Goal: Connect with others: Establish contact or relationships with other users

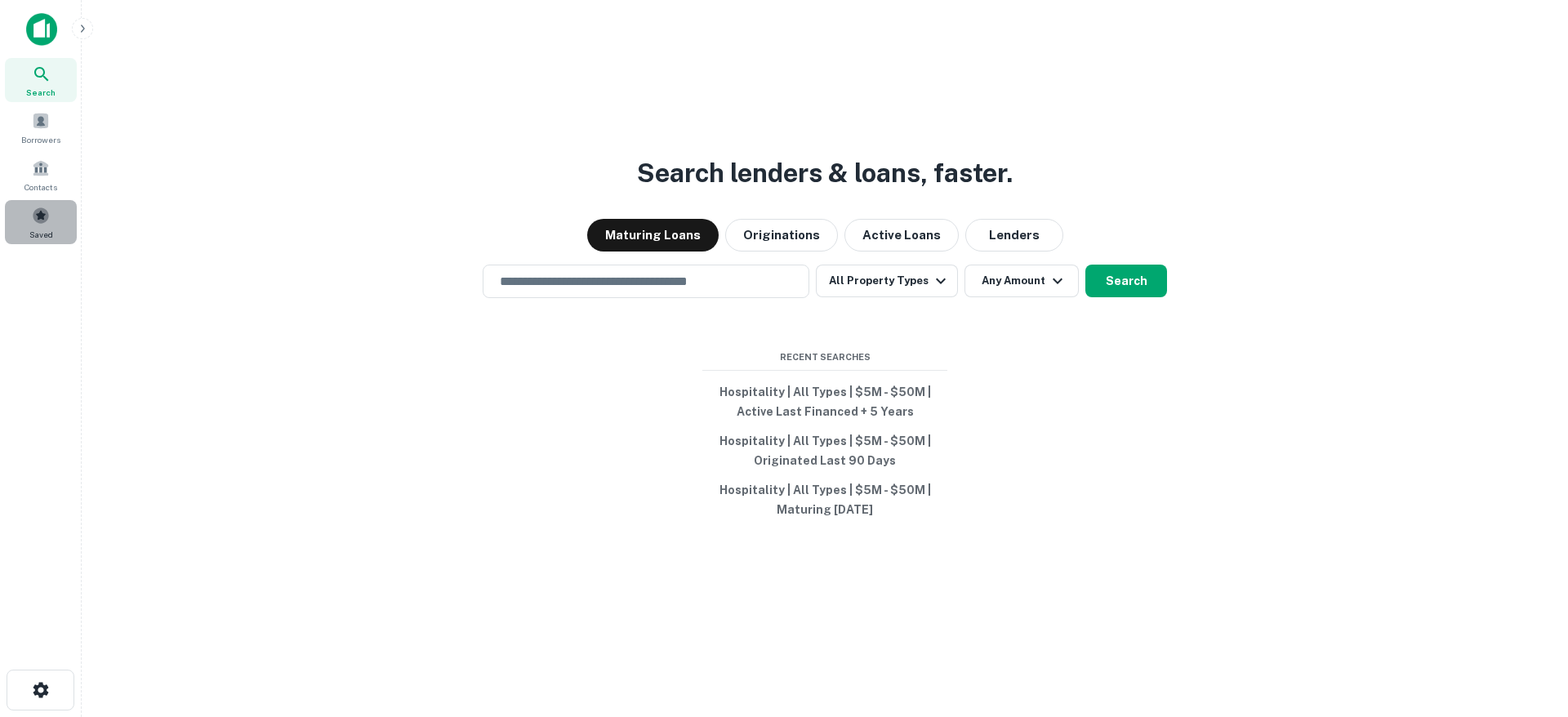
click at [48, 229] on span "Saved" at bounding box center [41, 235] width 24 height 13
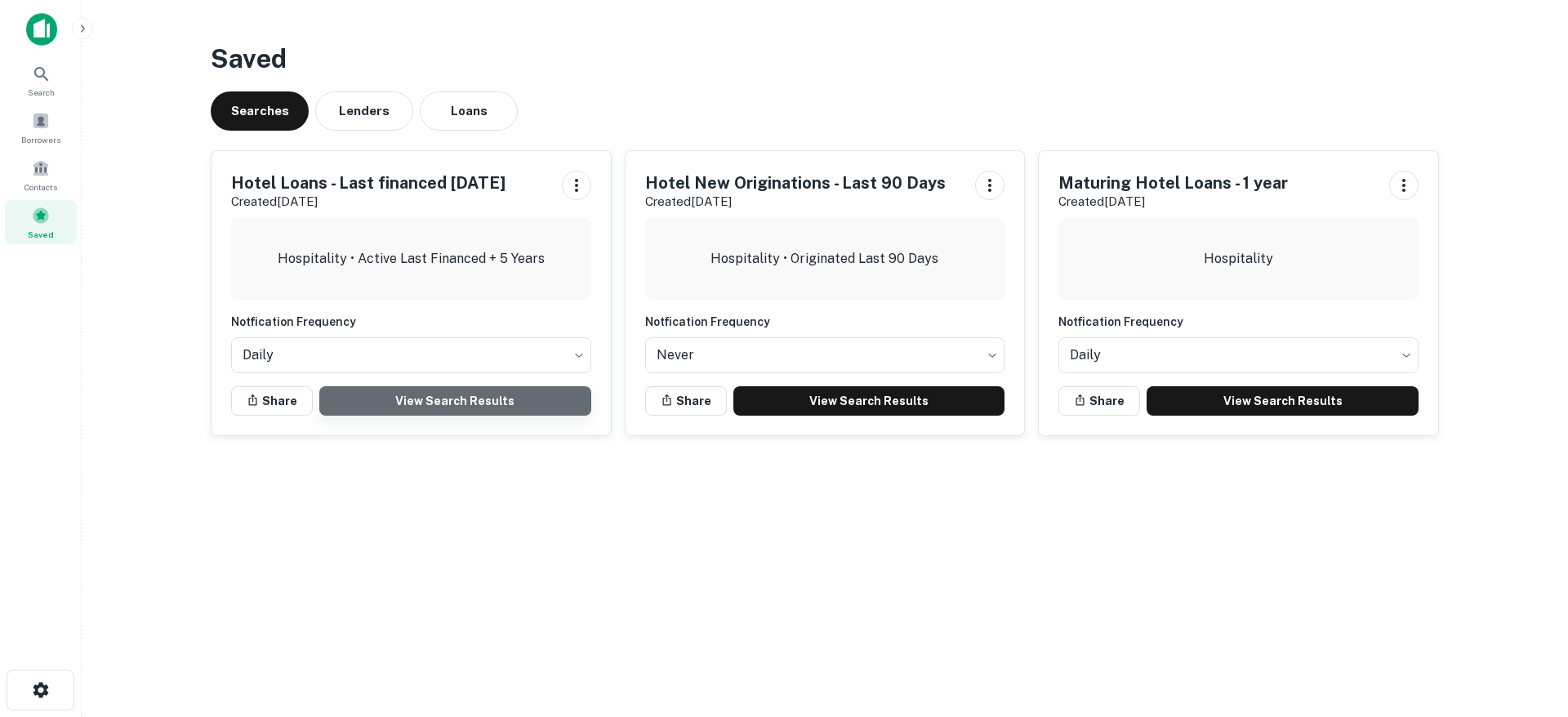
click at [432, 394] on link "View Search Results" at bounding box center [455, 400] width 272 height 29
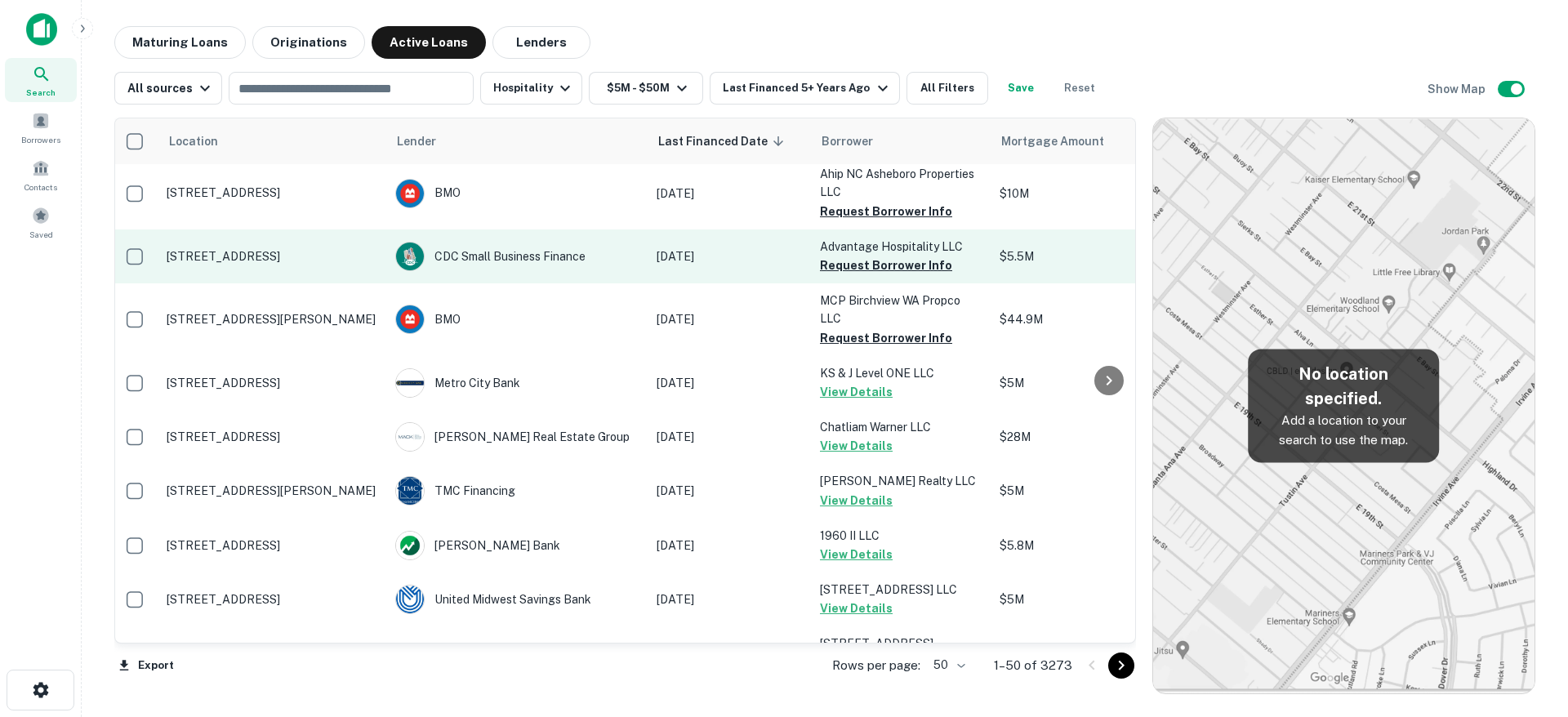
scroll to position [102, 4]
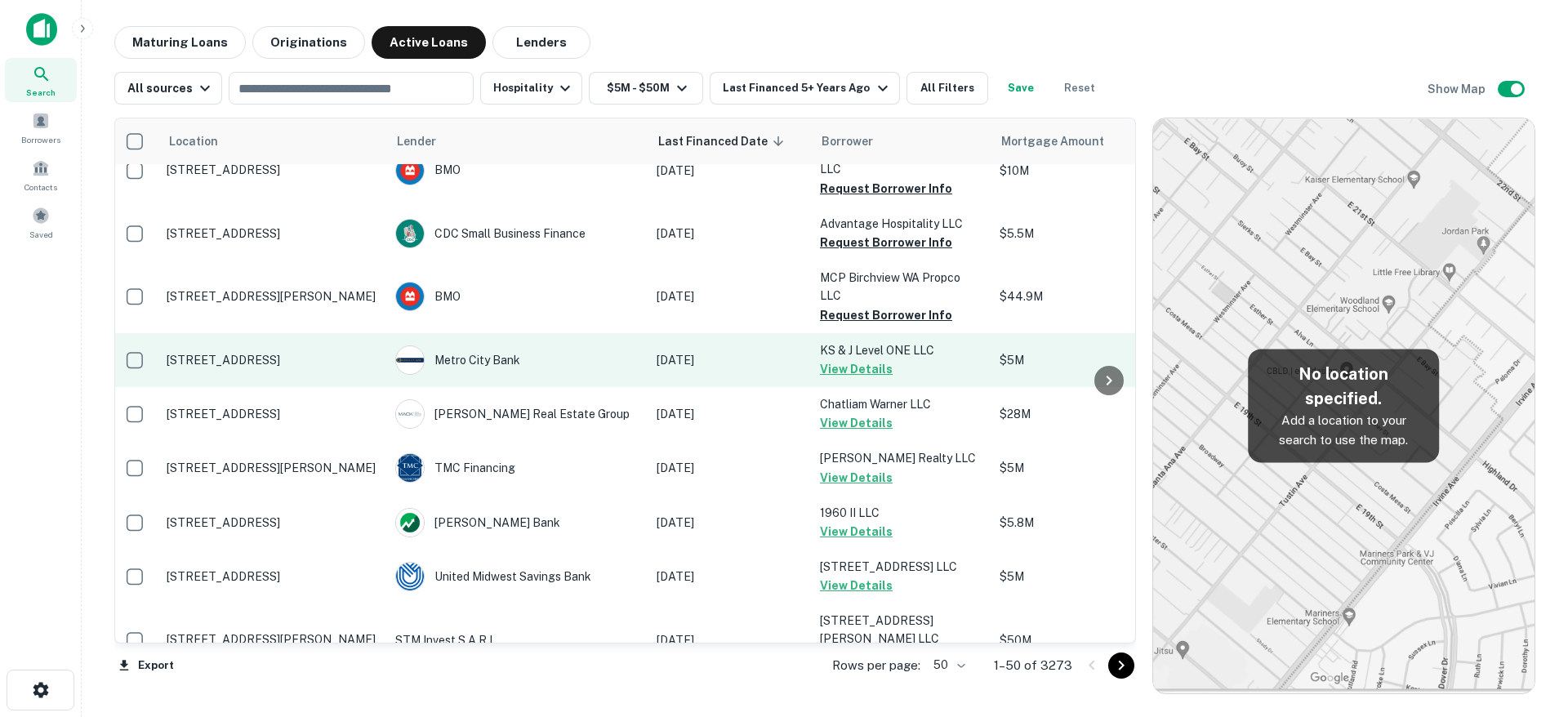
click at [837, 359] on button "View Details" at bounding box center [856, 368] width 72 height 19
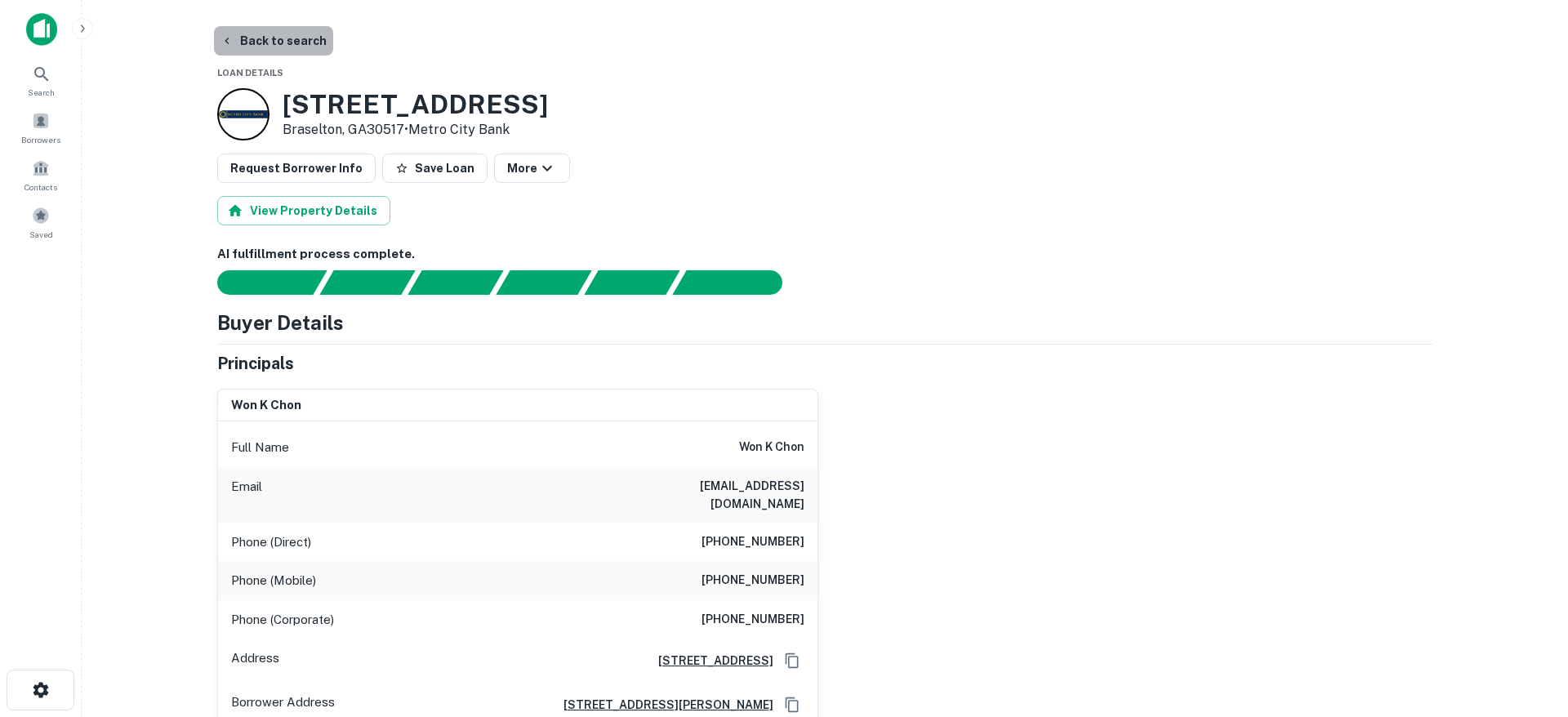
click at [283, 39] on button "Back to search" at bounding box center [273, 40] width 119 height 29
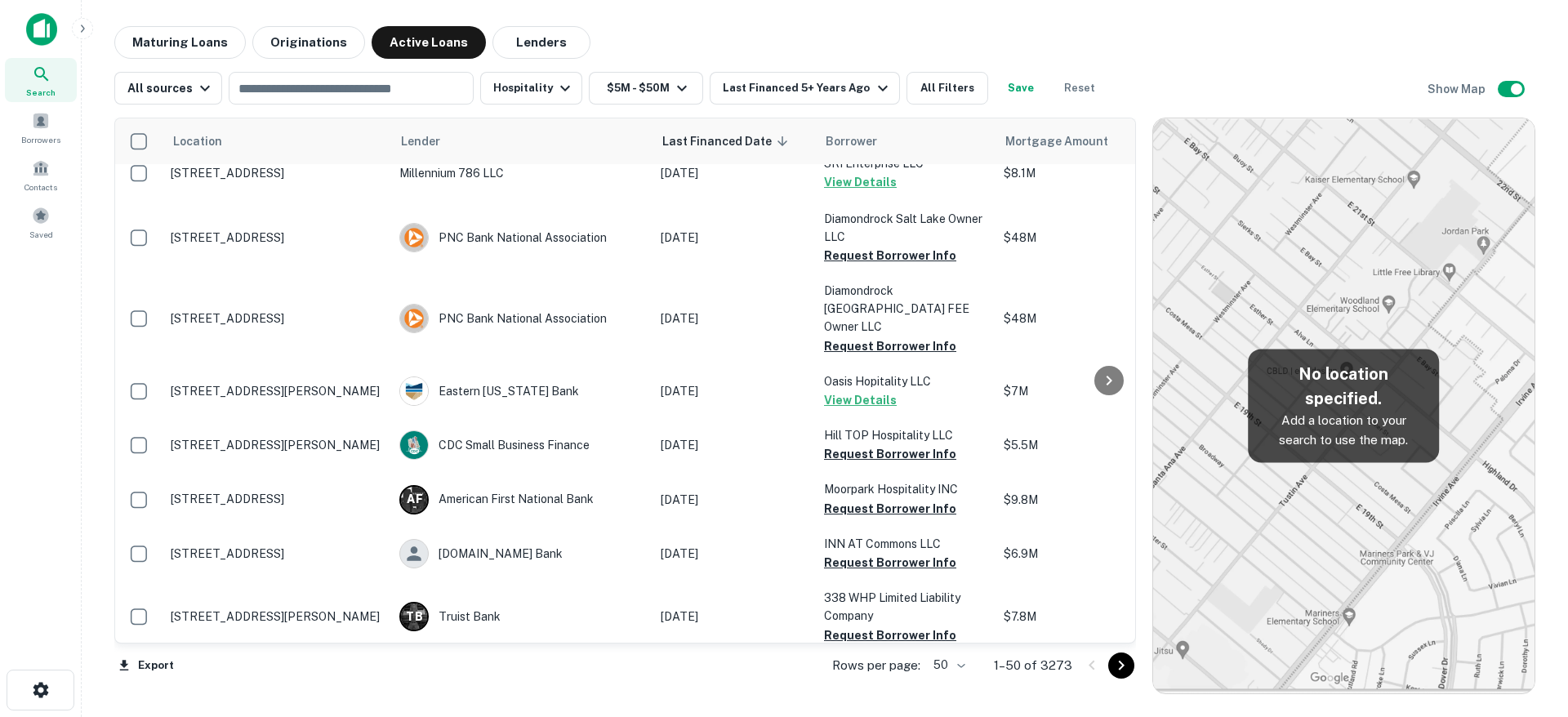
scroll to position [1721, 0]
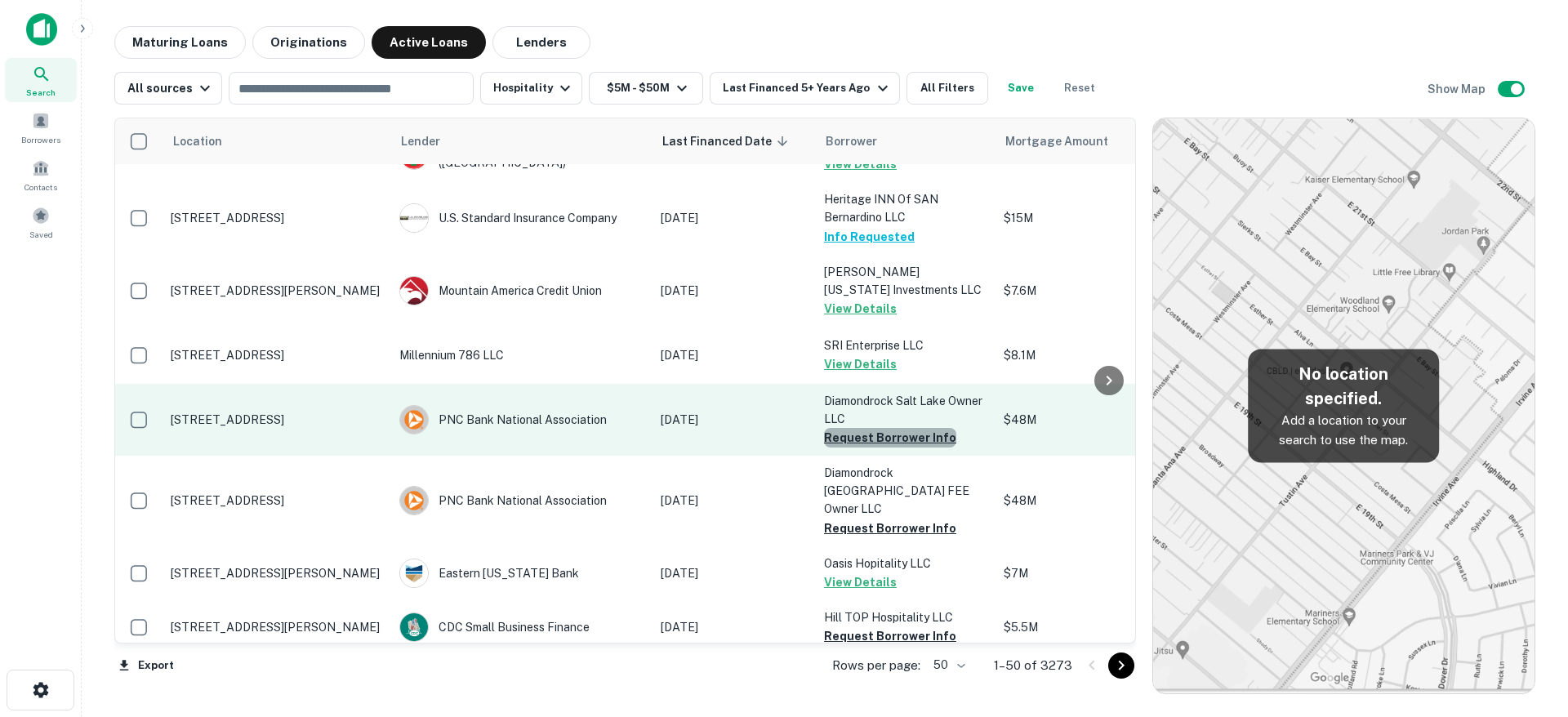
click at [902, 428] on button "Request Borrower Info" at bounding box center [890, 437] width 132 height 19
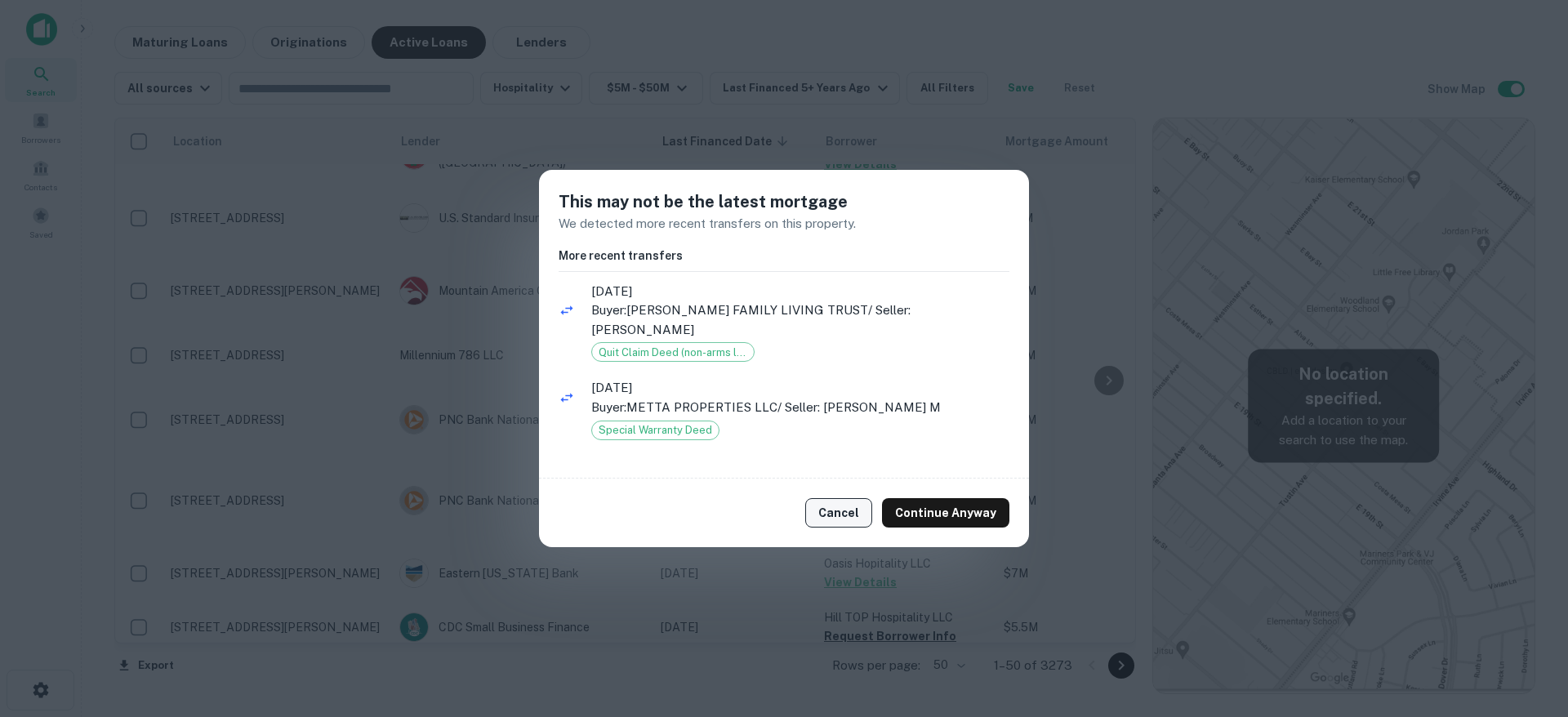
click at [850, 515] on button "Cancel" at bounding box center [839, 513] width 67 height 29
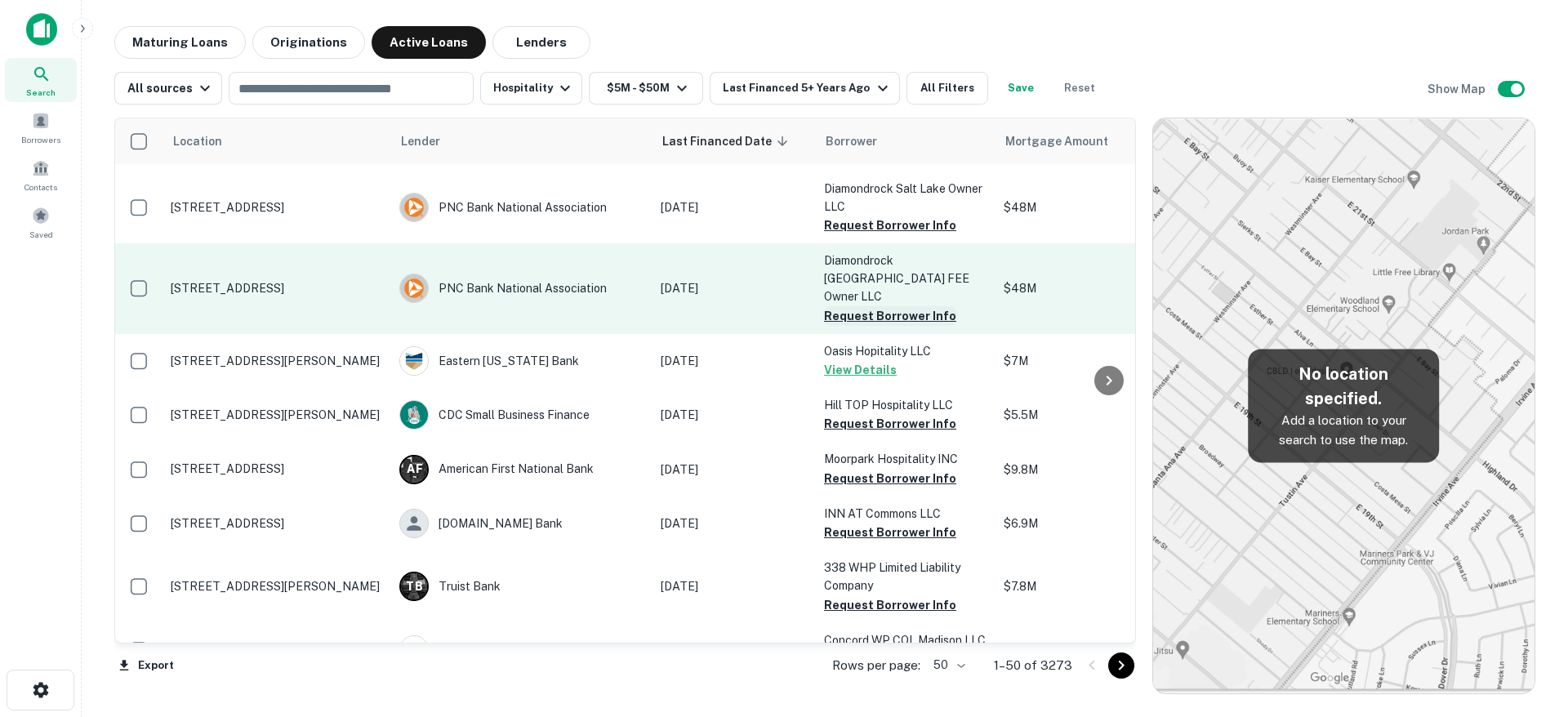
scroll to position [1966, 0]
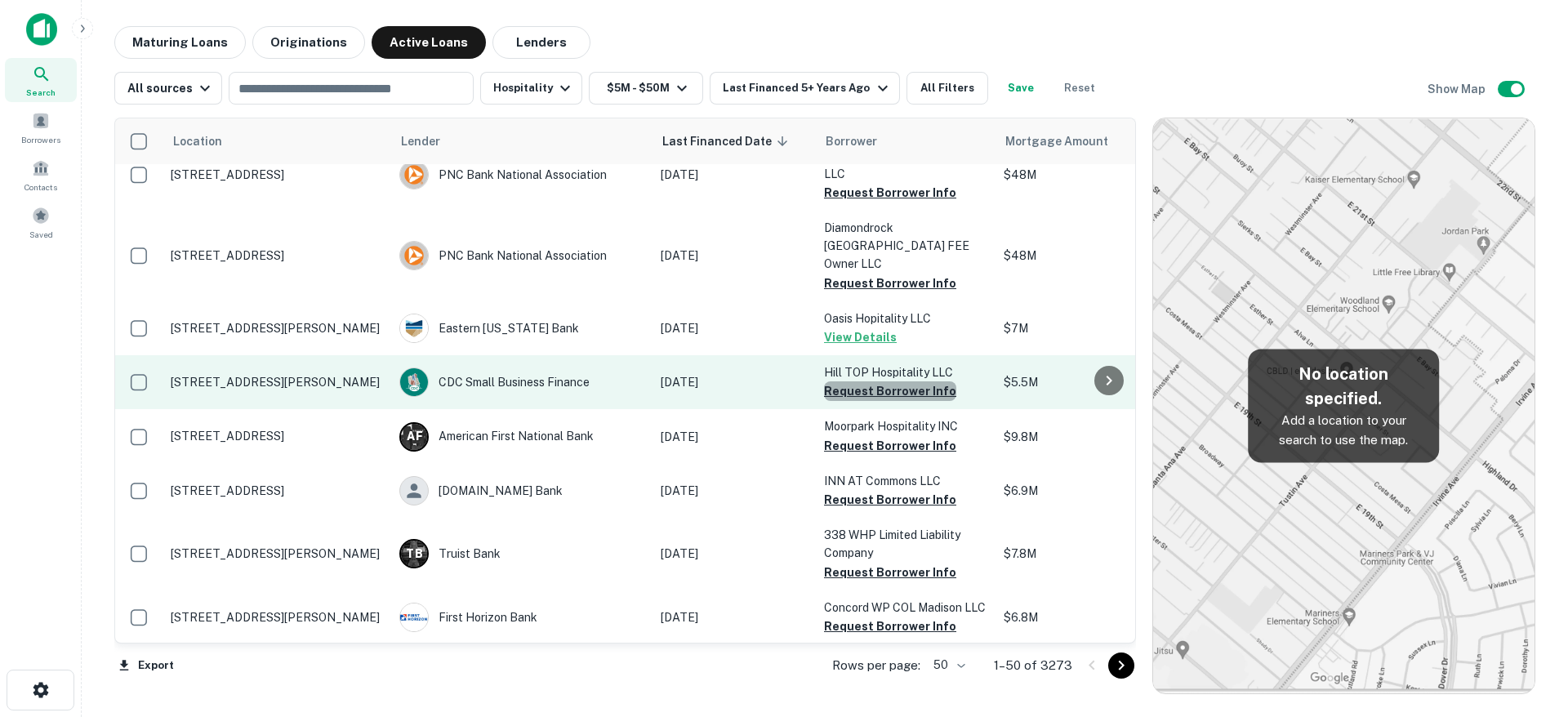
click at [893, 382] on button "Request Borrower Info" at bounding box center [890, 391] width 132 height 19
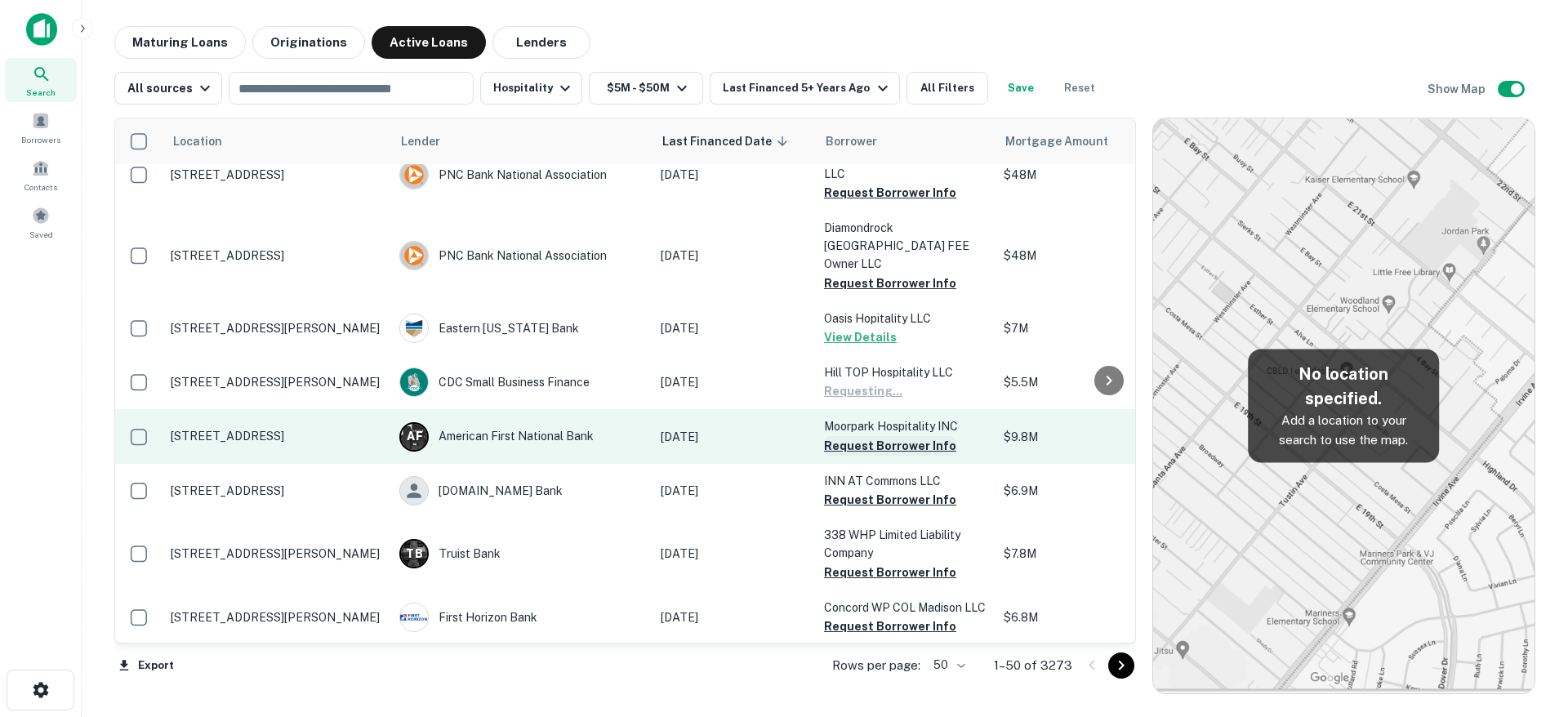
click at [891, 436] on button "Request Borrower Info" at bounding box center [890, 445] width 132 height 19
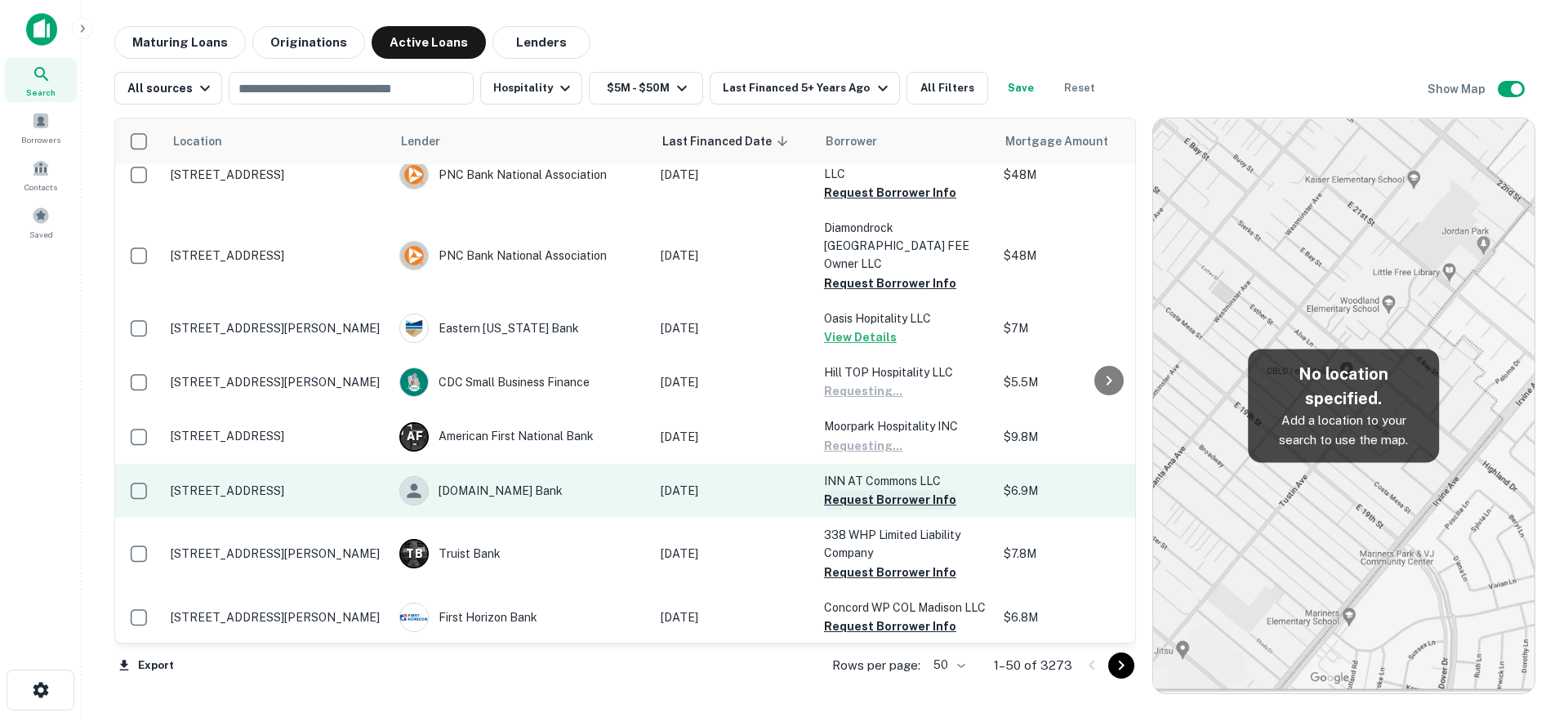
click at [890, 490] on button "Request Borrower Info" at bounding box center [890, 499] width 132 height 19
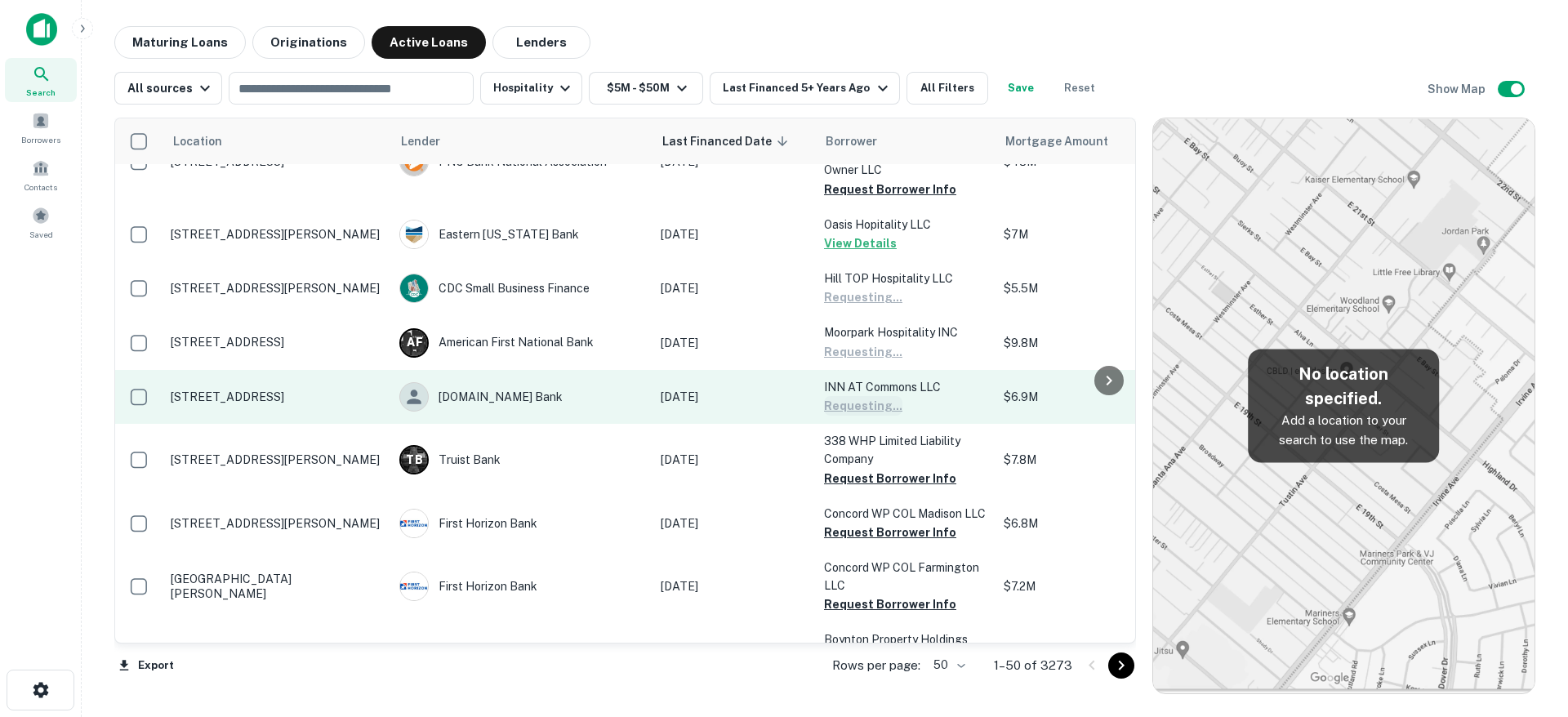
scroll to position [2064, 0]
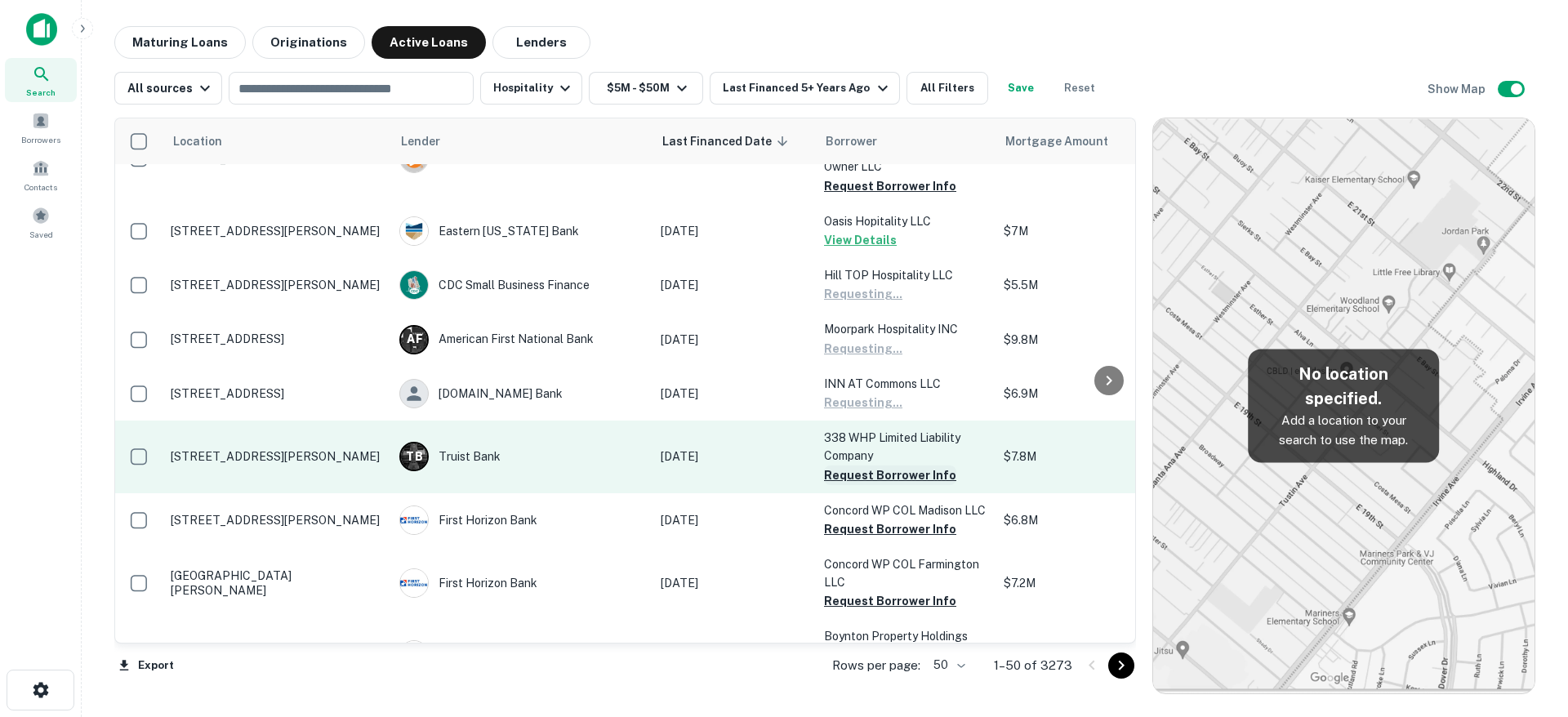
click at [895, 466] on button "Request Borrower Info" at bounding box center [890, 475] width 132 height 19
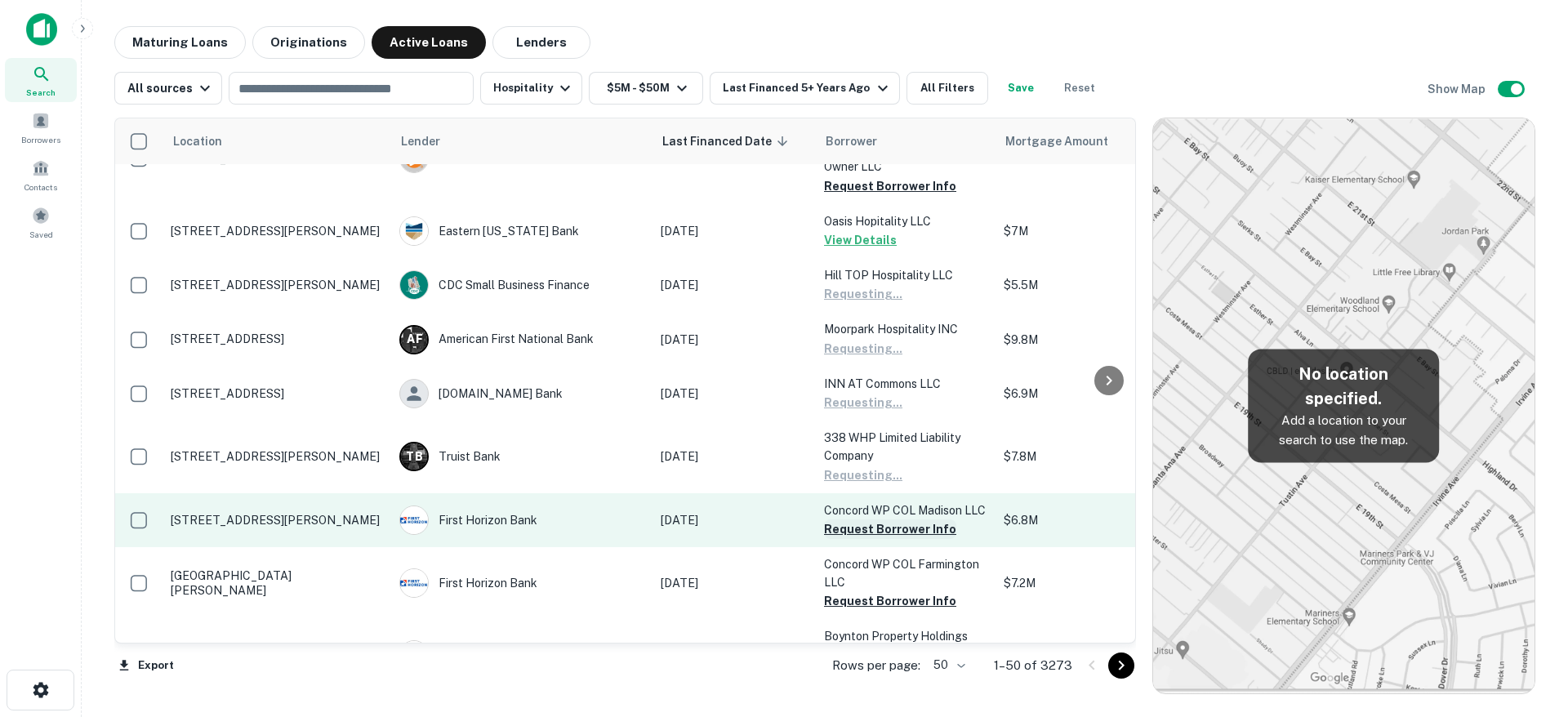
click at [877, 519] on button "Request Borrower Info" at bounding box center [890, 529] width 132 height 19
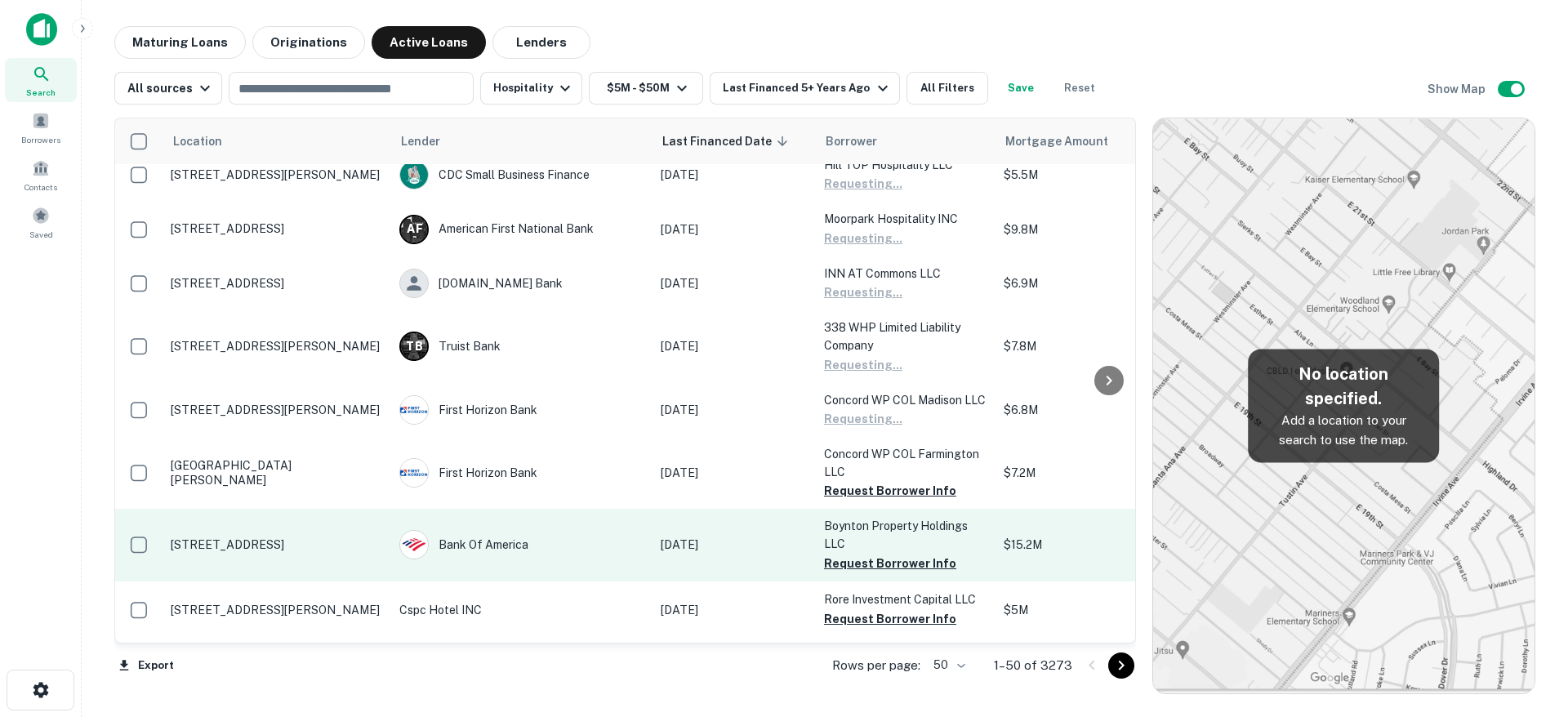
scroll to position [2217, 0]
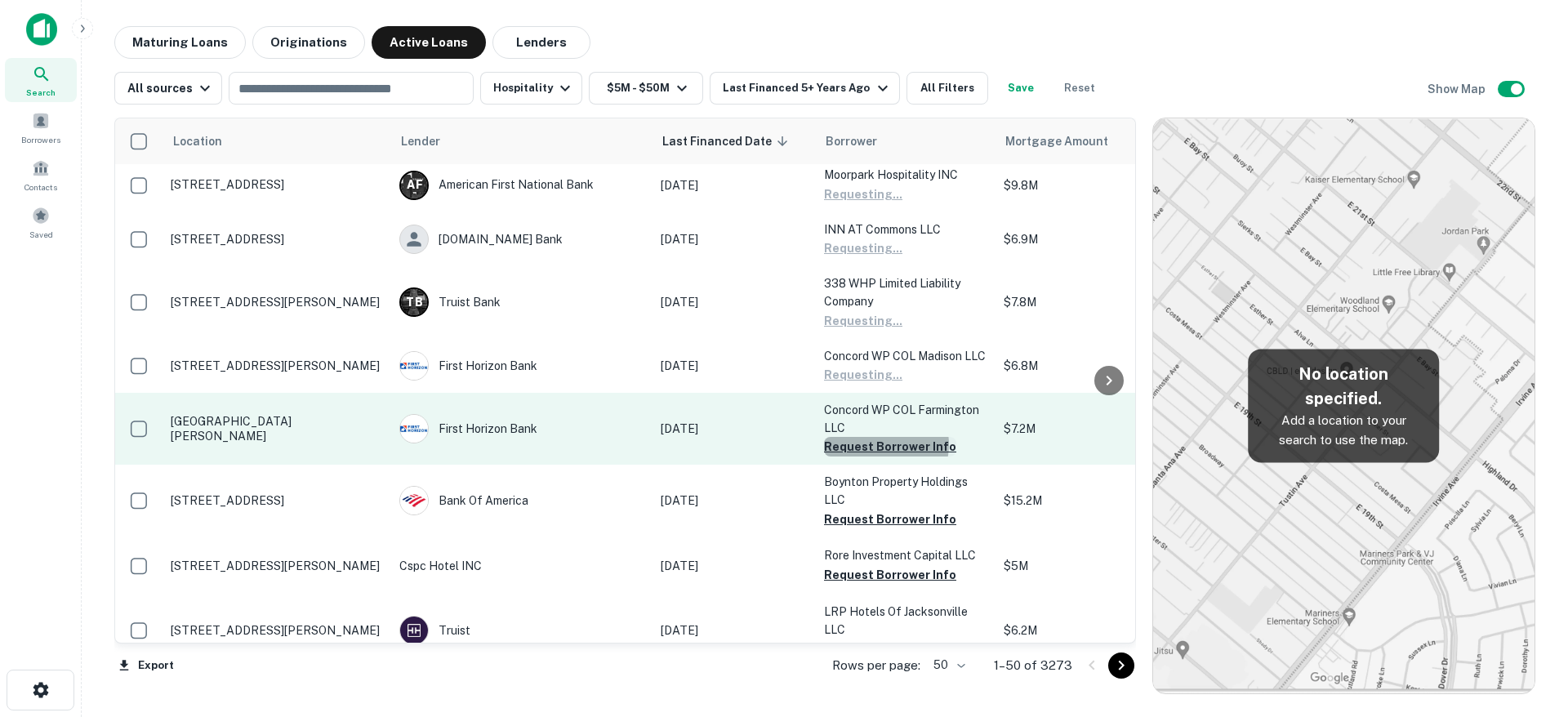
click at [880, 437] on button "Request Borrower Info" at bounding box center [890, 446] width 132 height 19
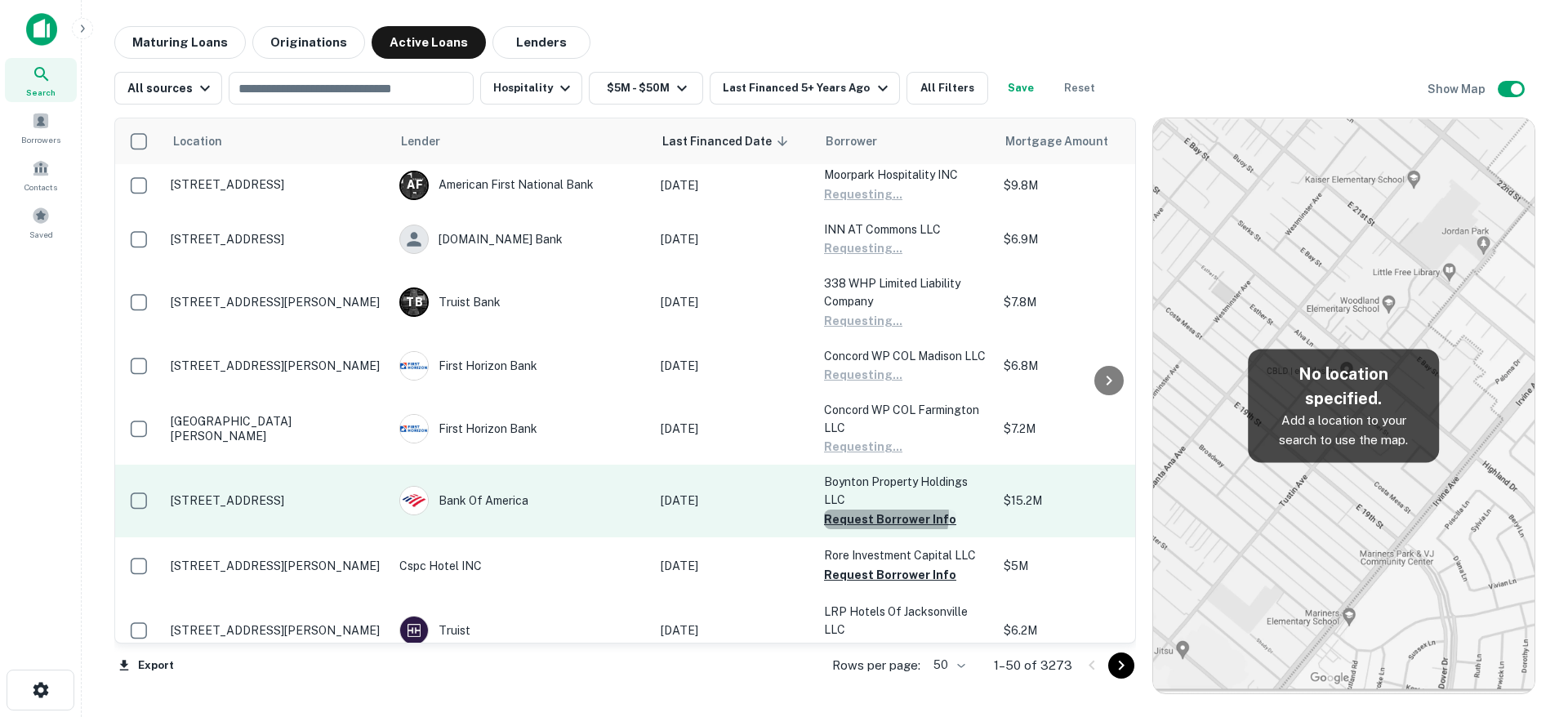
click at [879, 509] on button "Request Borrower Info" at bounding box center [890, 519] width 132 height 19
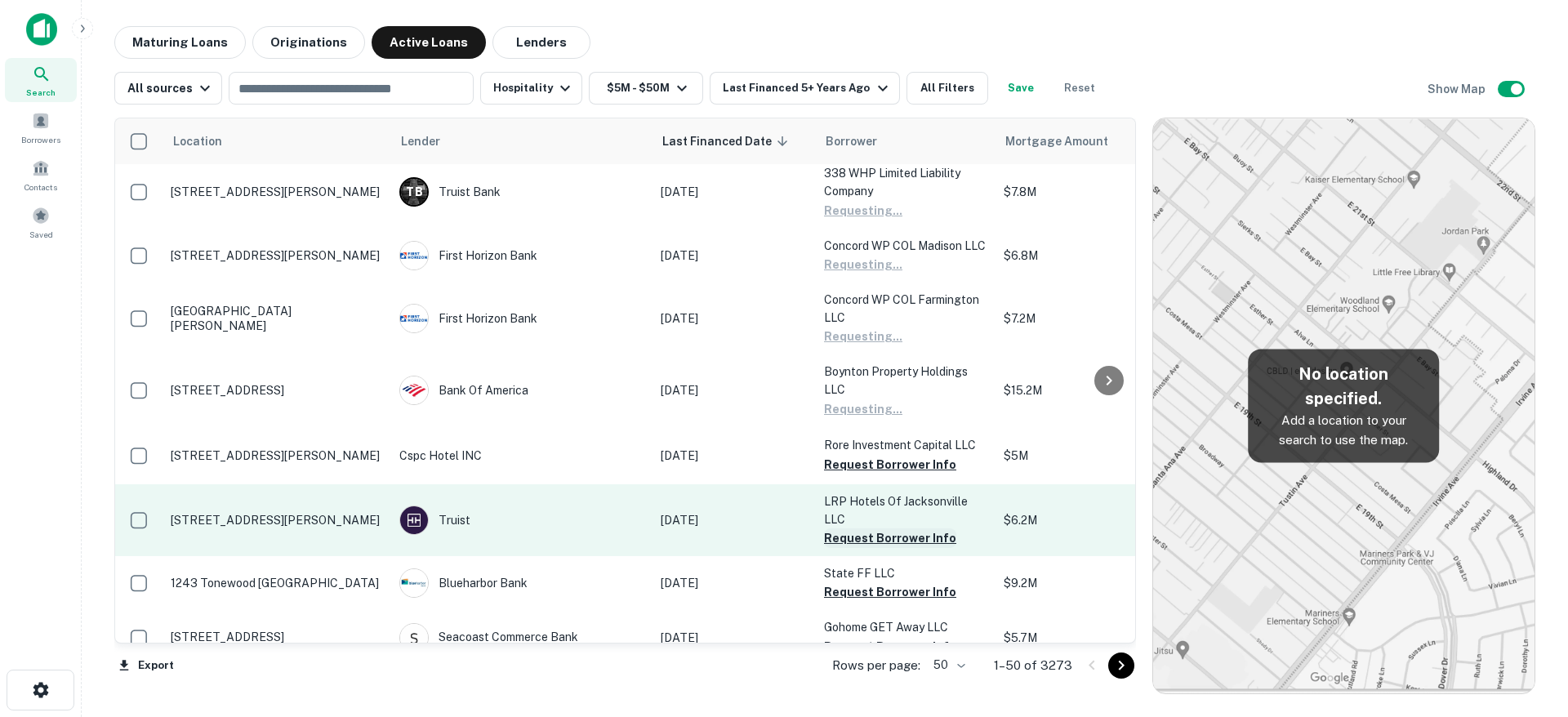
scroll to position [2347, 0]
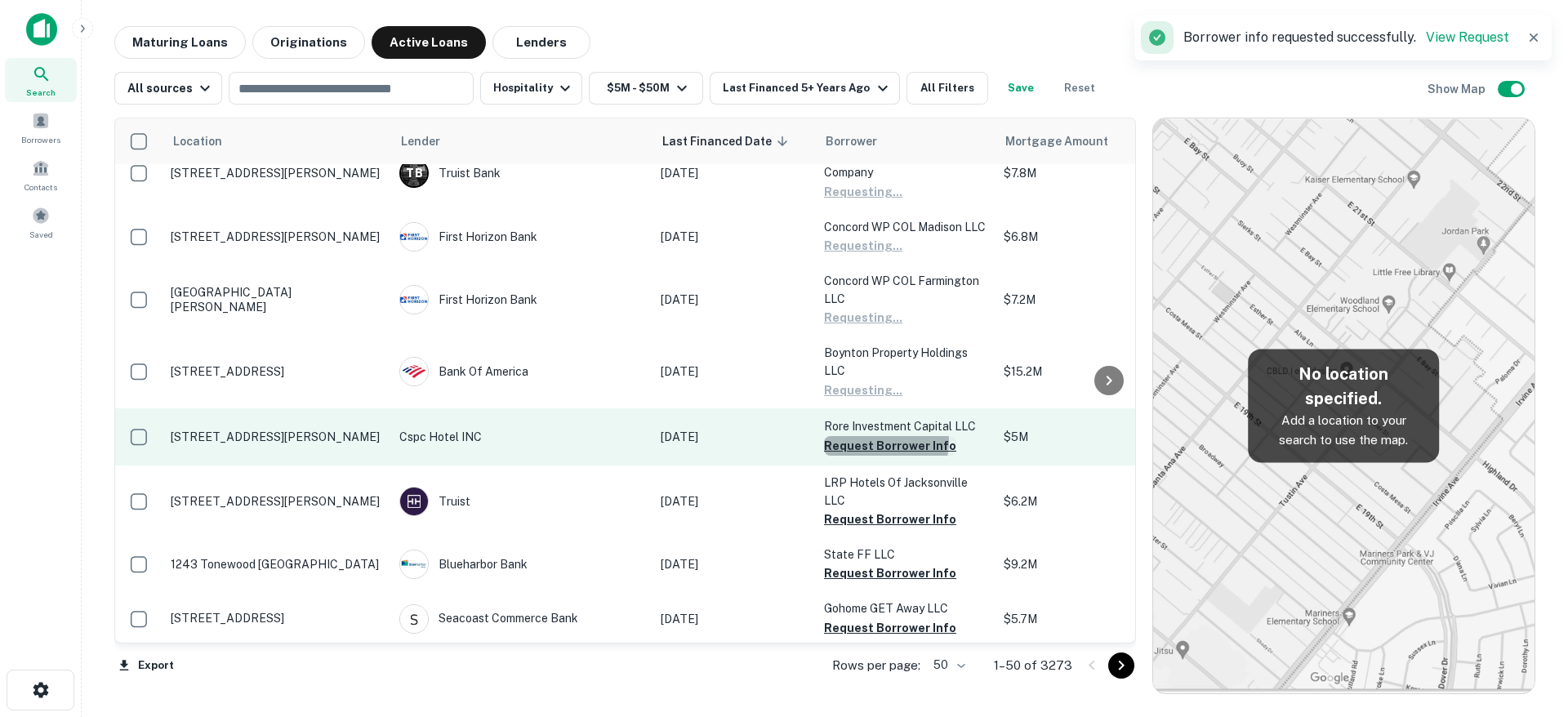
click at [879, 436] on button "Request Borrower Info" at bounding box center [890, 445] width 132 height 19
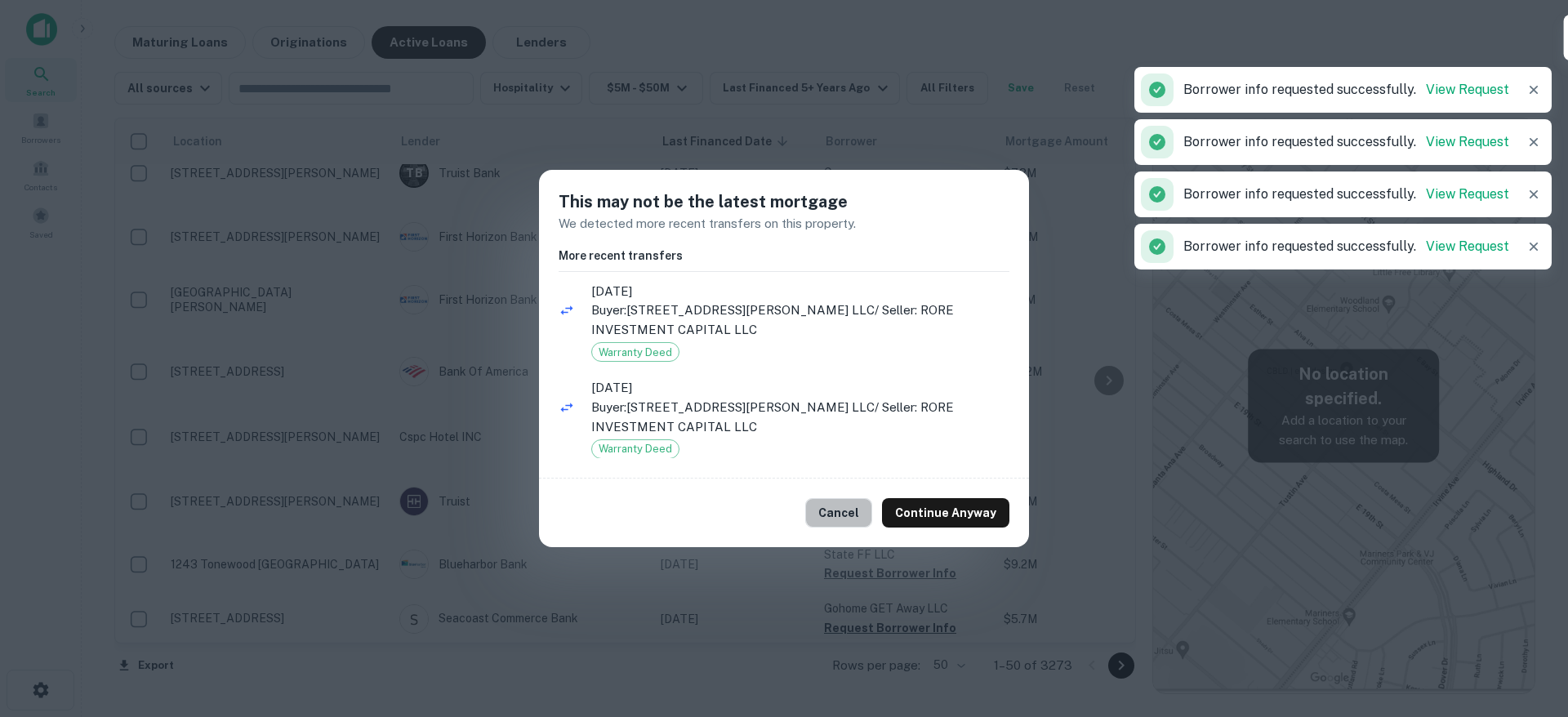
drag, startPoint x: 851, startPoint y: 513, endPoint x: 864, endPoint y: 497, distance: 20.6
click at [851, 512] on button "Cancel" at bounding box center [839, 513] width 67 height 29
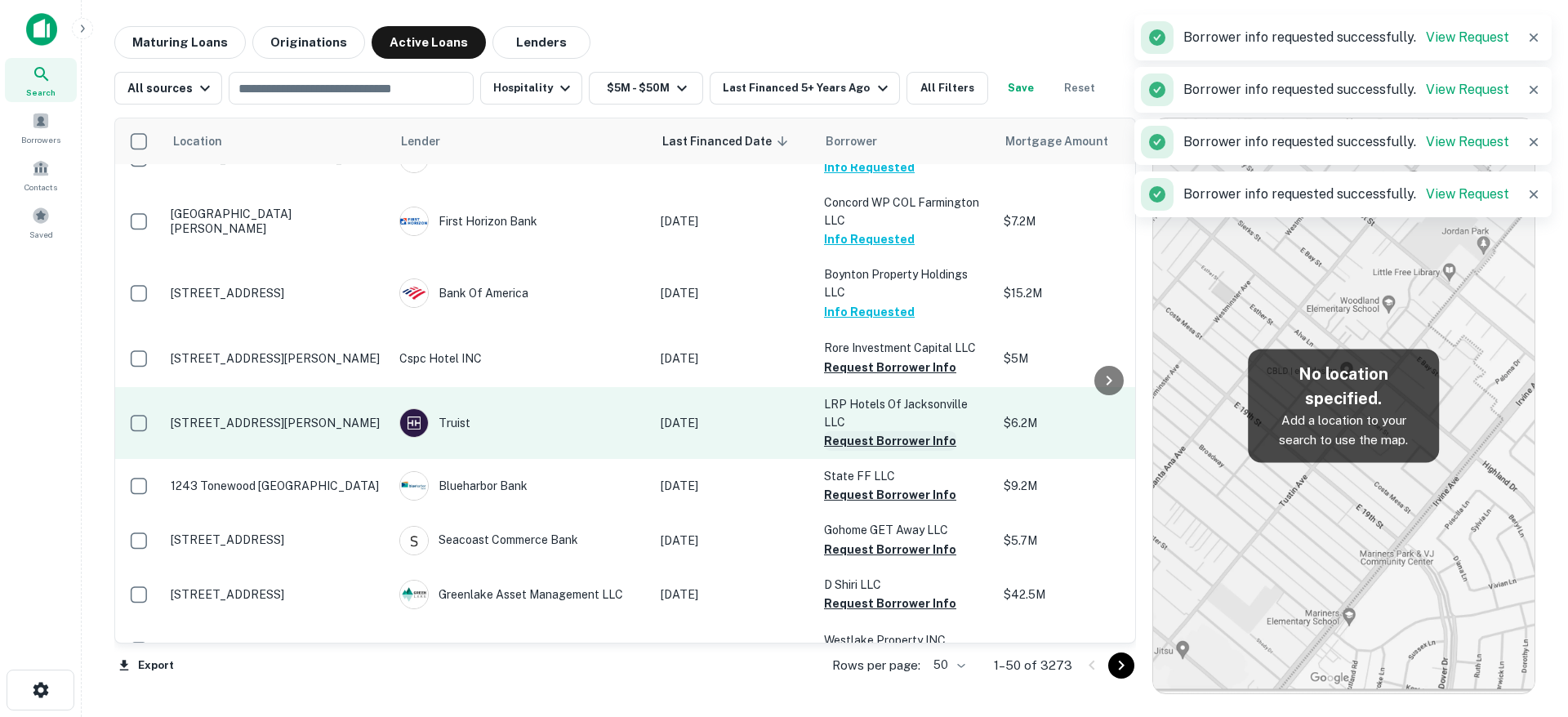
scroll to position [2429, 0]
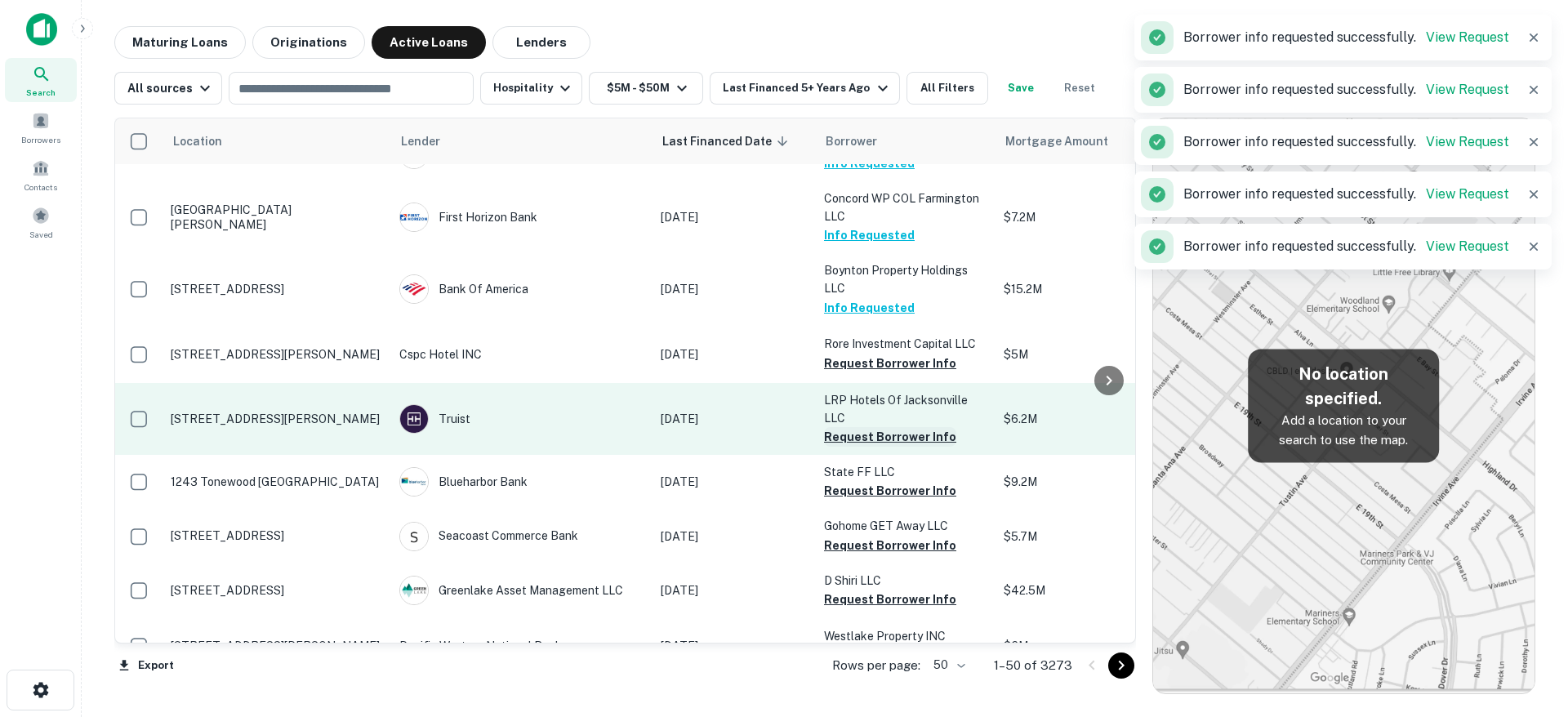
click at [892, 427] on button "Request Borrower Info" at bounding box center [890, 436] width 132 height 19
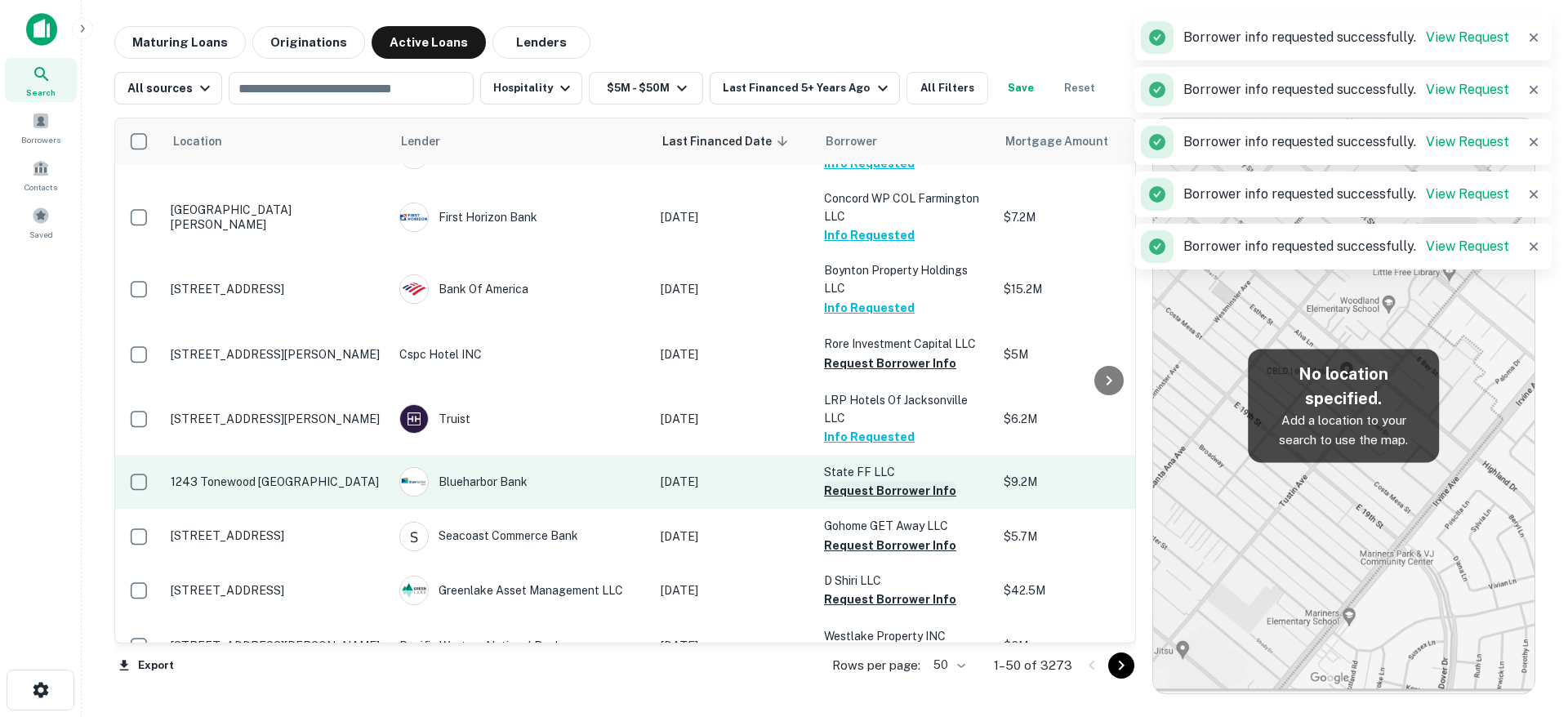
click at [898, 481] on button "Request Borrower Info" at bounding box center [890, 490] width 132 height 19
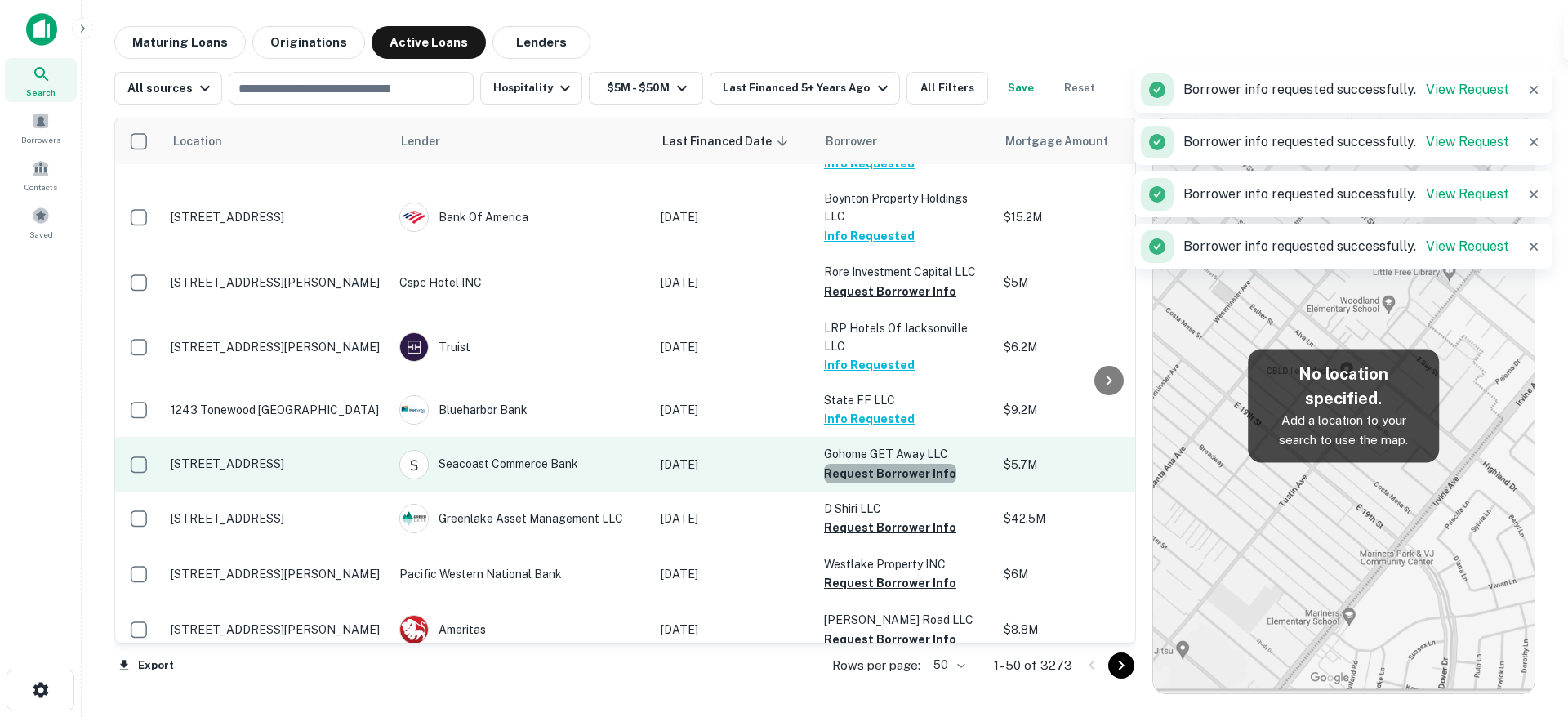
click at [895, 464] on button "Request Borrower Info" at bounding box center [890, 473] width 132 height 19
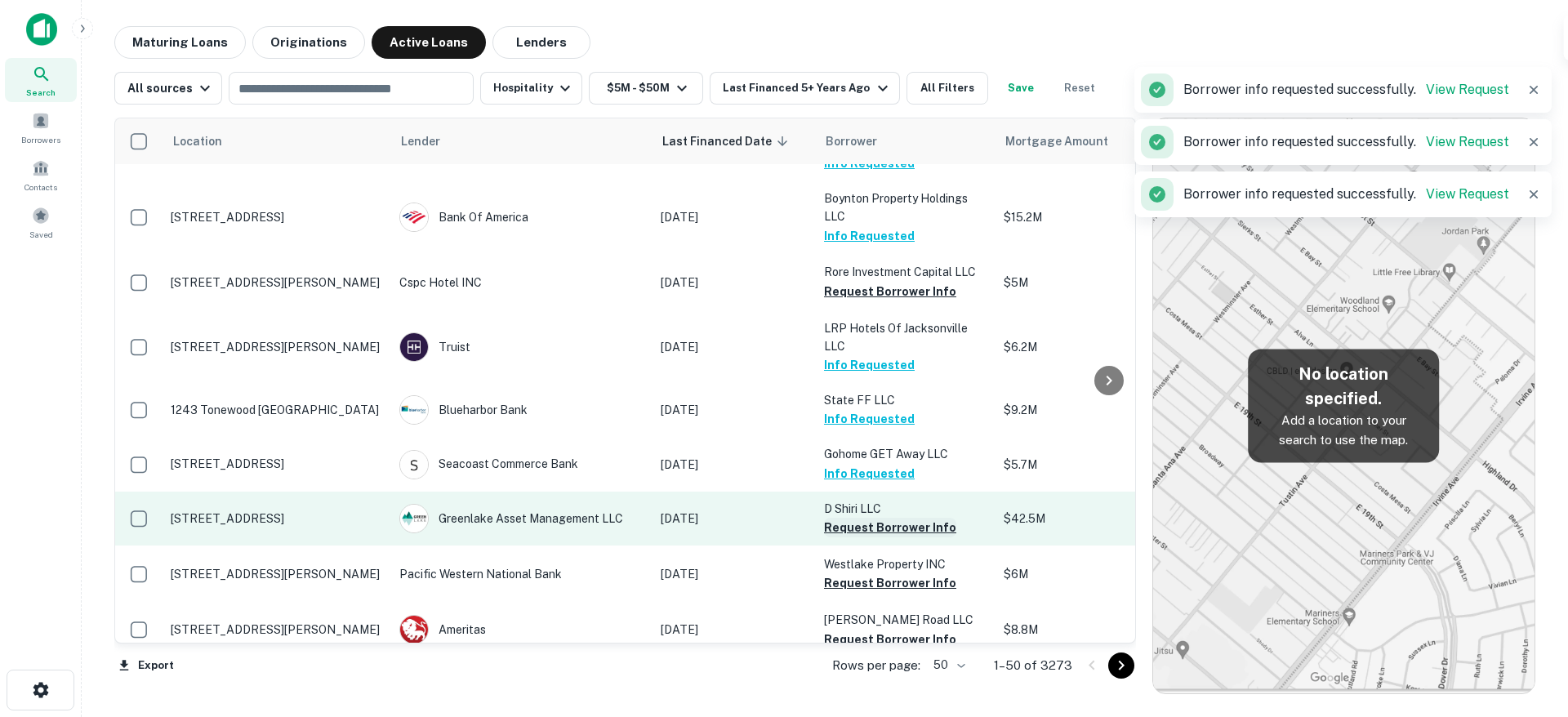
click at [890, 518] on button "Request Borrower Info" at bounding box center [890, 527] width 132 height 19
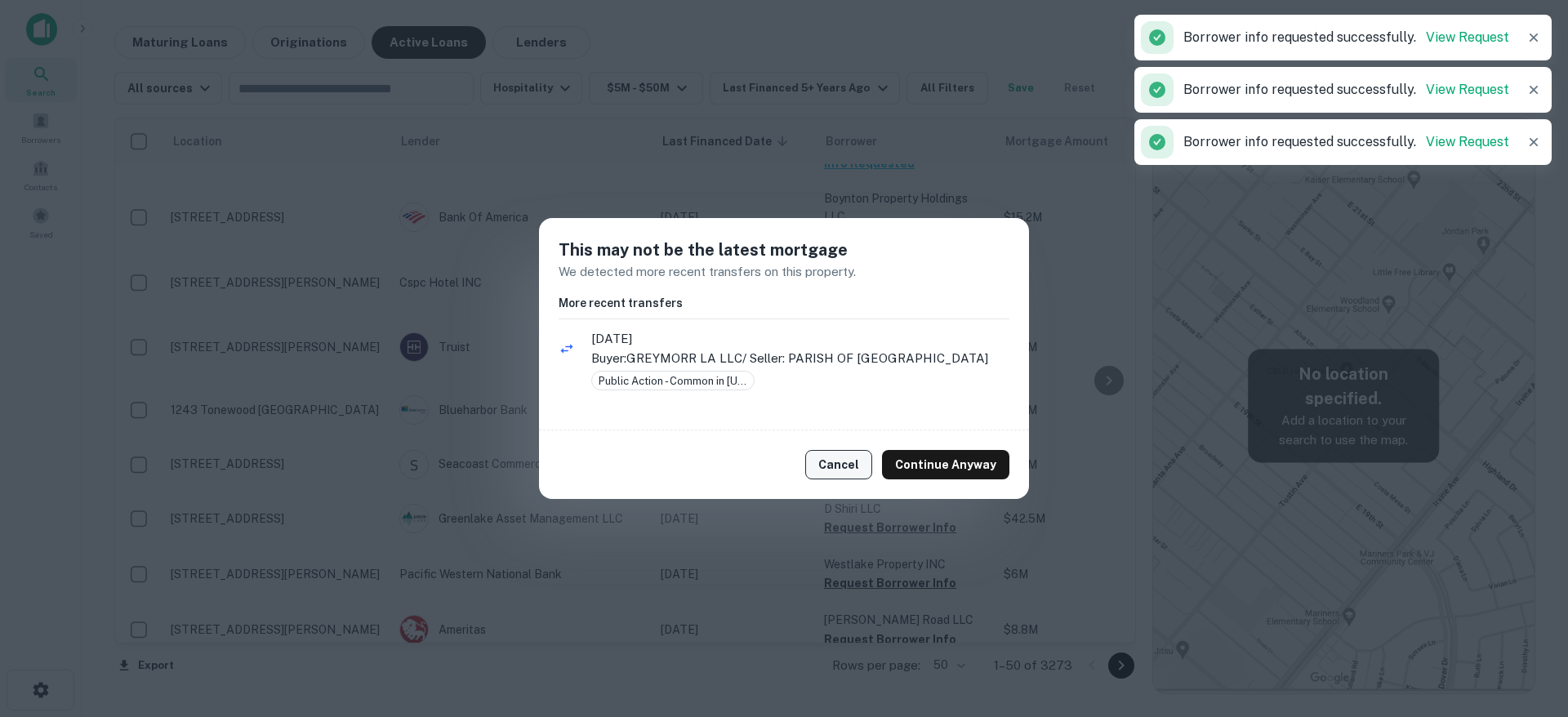
click at [850, 465] on button "Cancel" at bounding box center [839, 464] width 67 height 29
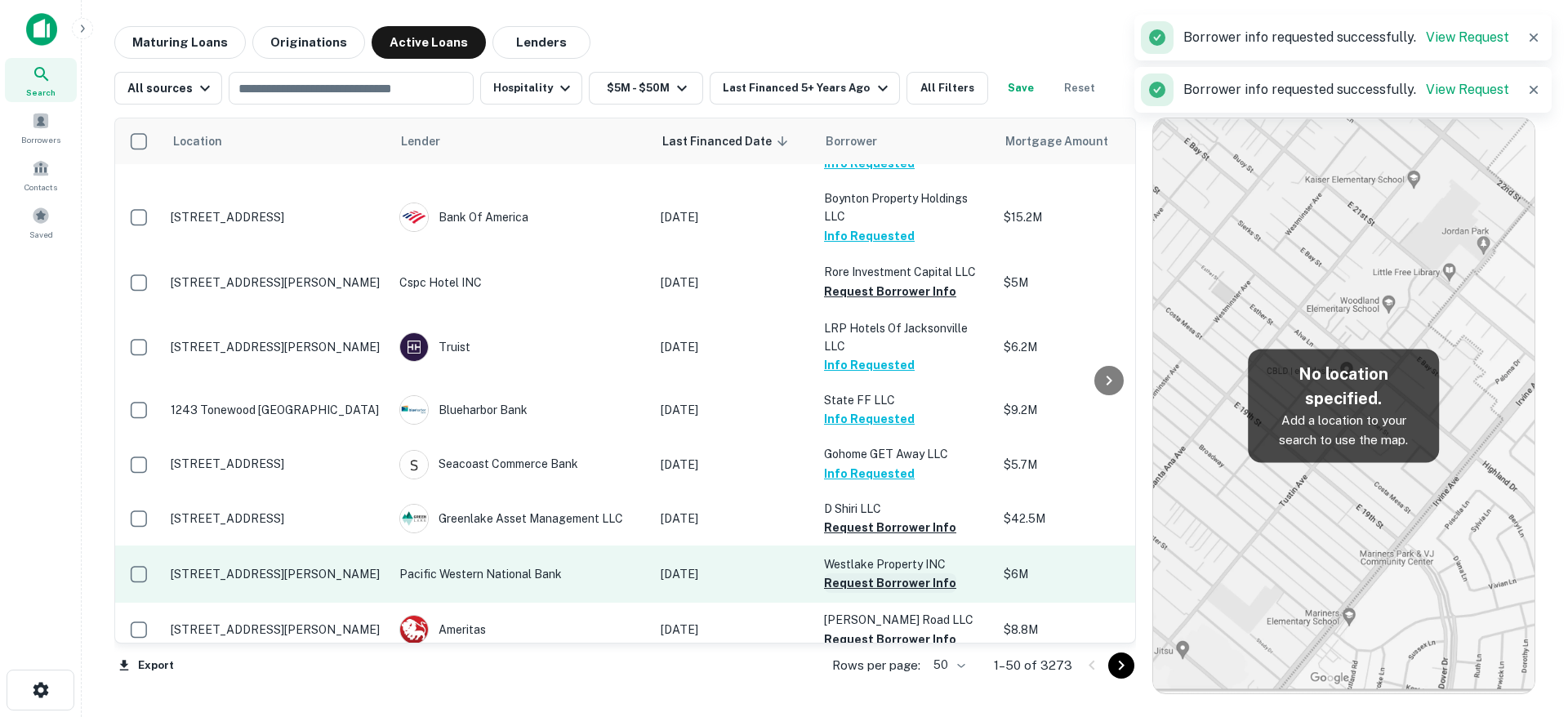
click at [863, 573] on button "Request Borrower Info" at bounding box center [890, 583] width 132 height 19
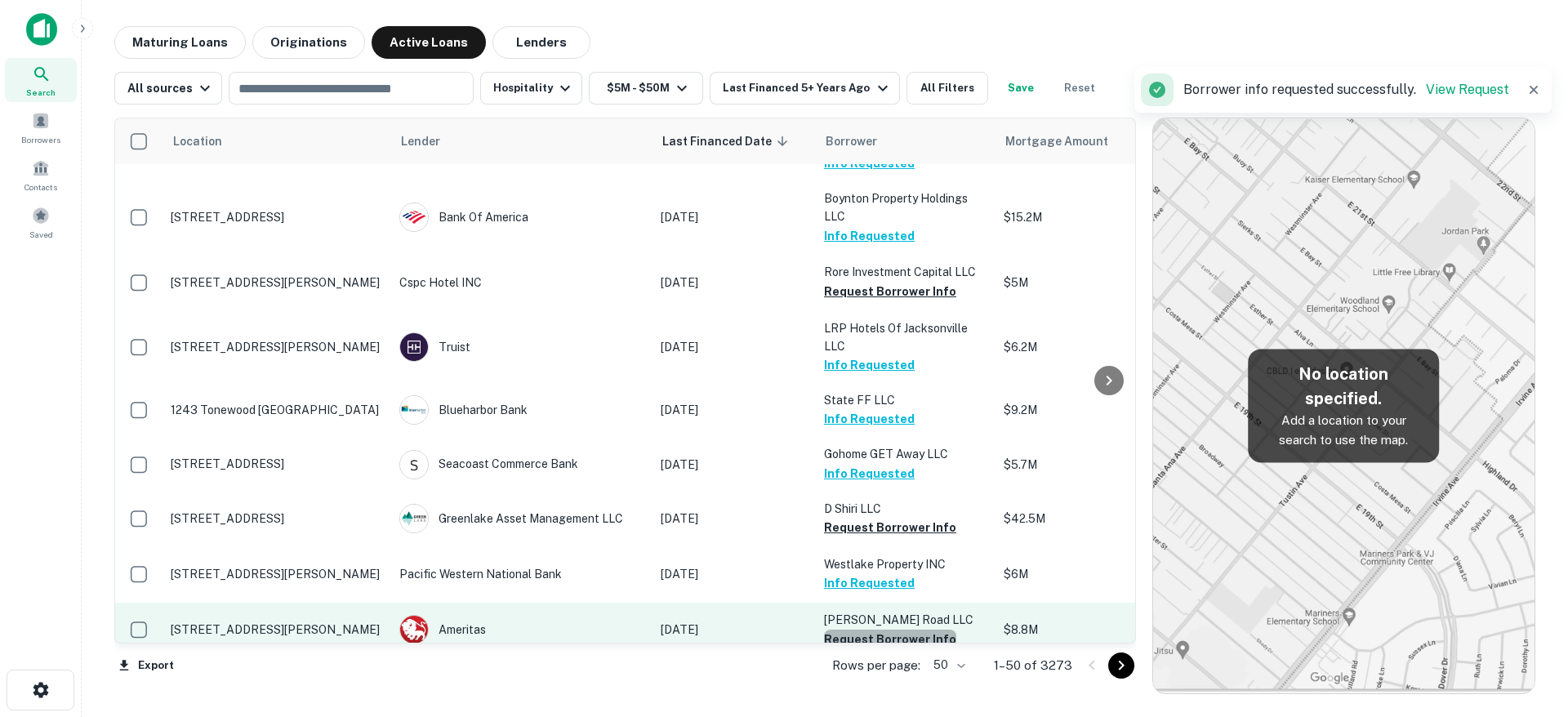
click at [894, 630] on button "Request Borrower Info" at bounding box center [890, 639] width 132 height 19
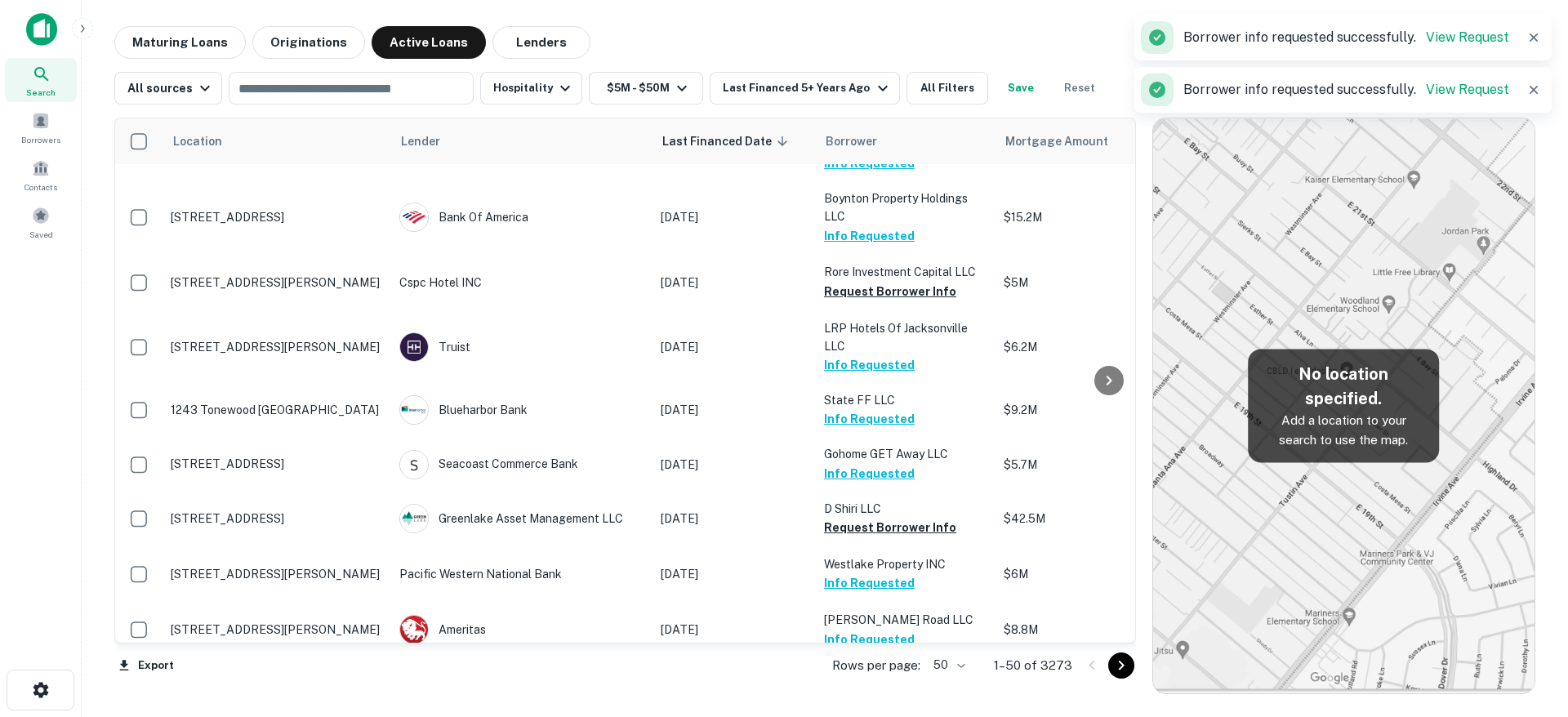
click at [924, 683] on button "Request Borrower Info" at bounding box center [890, 693] width 132 height 19
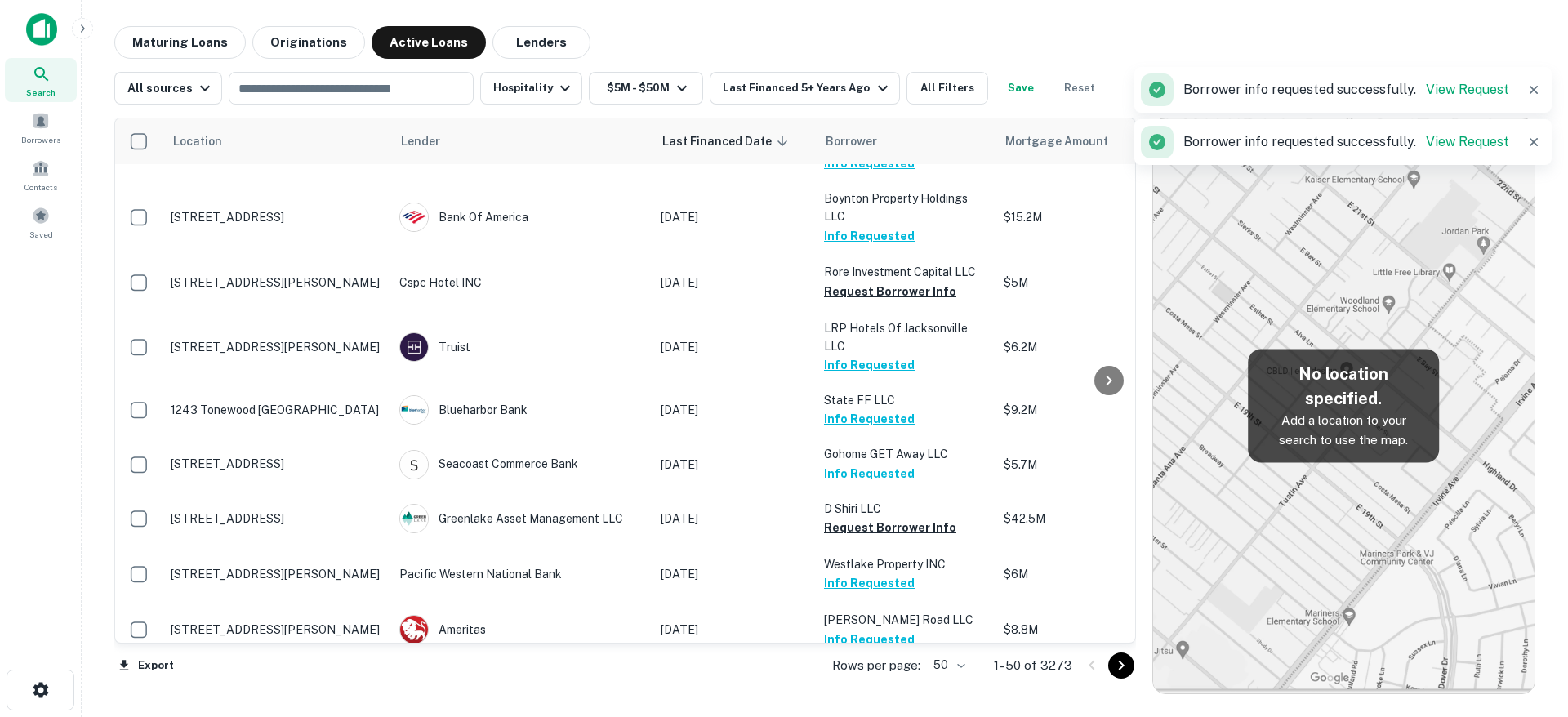
click at [964, 663] on body "Search Borrowers Contacts Saved Maturing Loans Originations Active Loans Lender…" at bounding box center [784, 358] width 1568 height 717
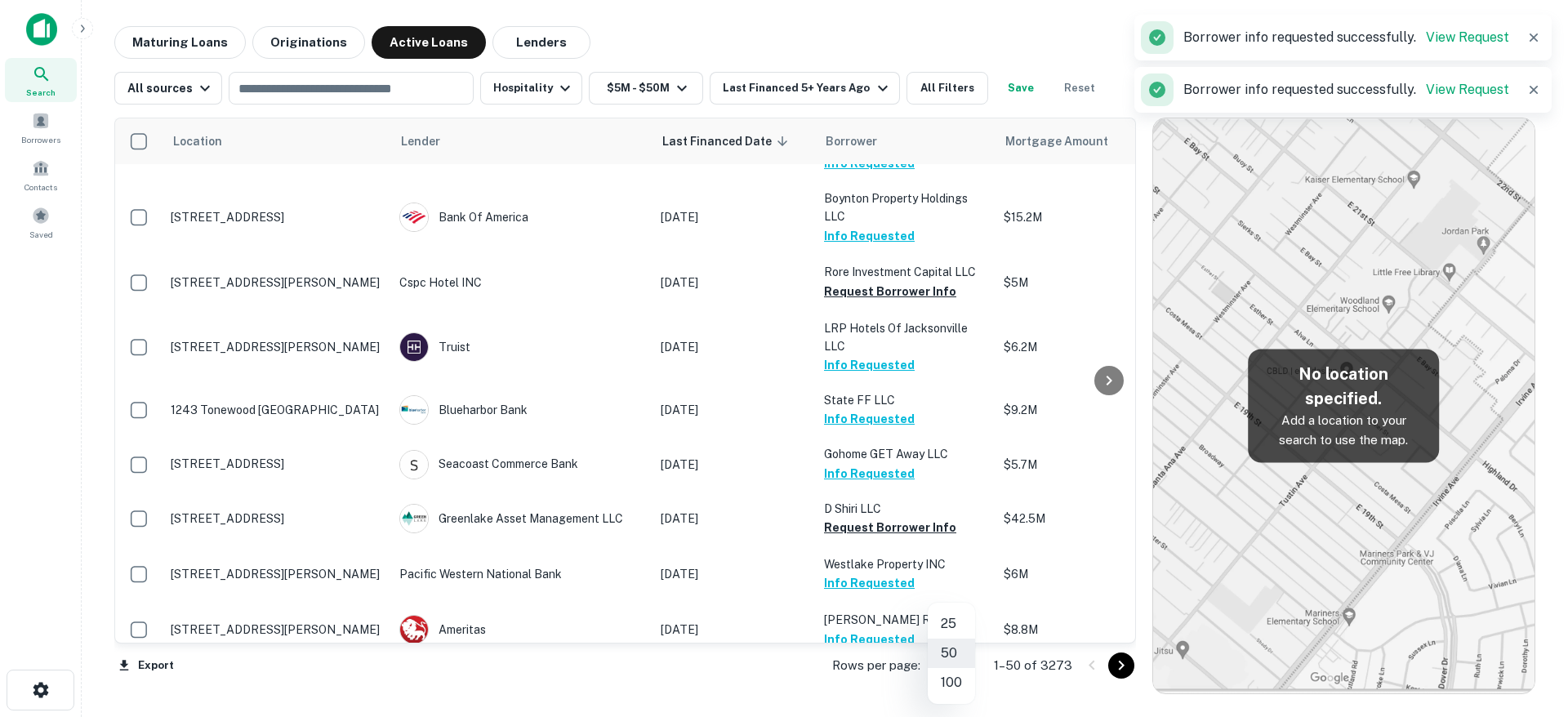
click at [948, 679] on li "100" at bounding box center [951, 683] width 47 height 29
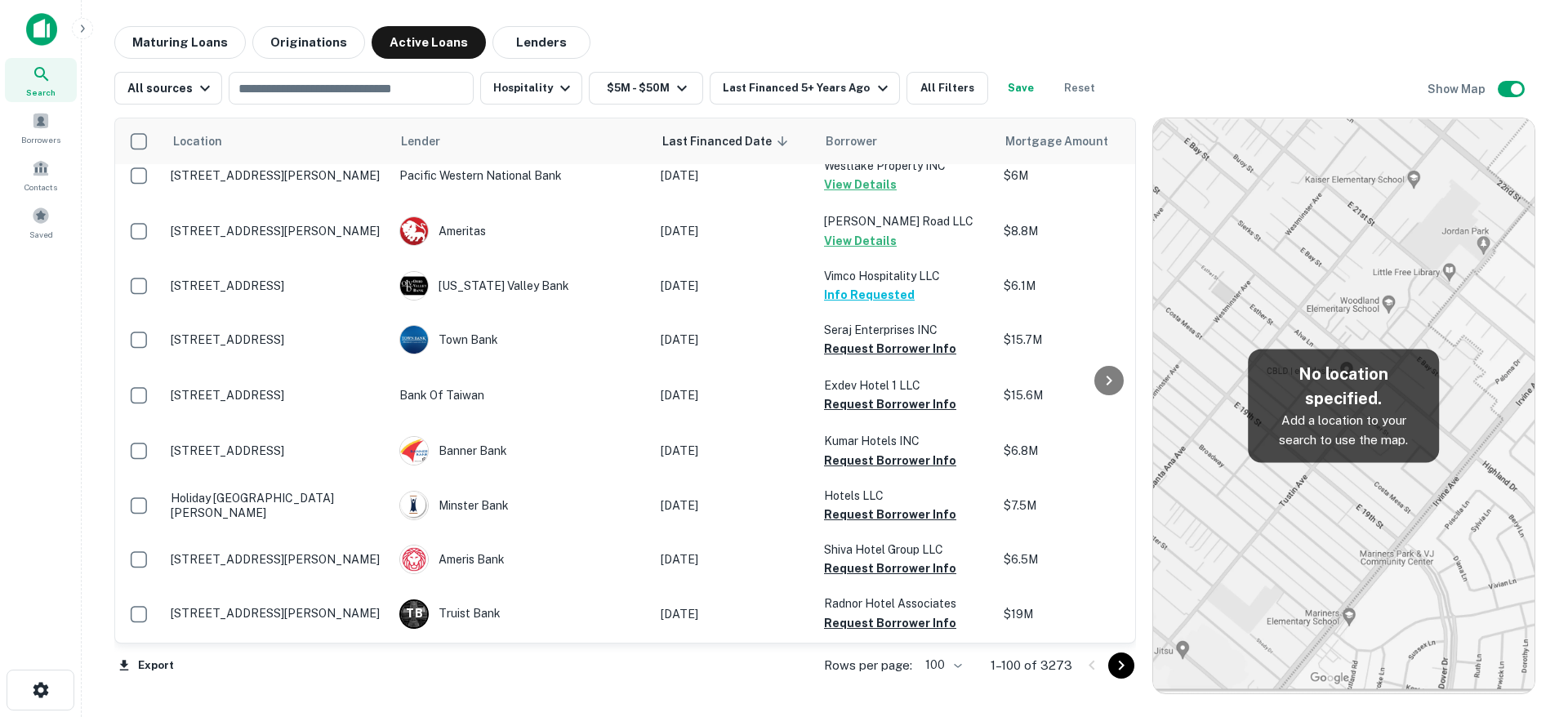
scroll to position [2925, 0]
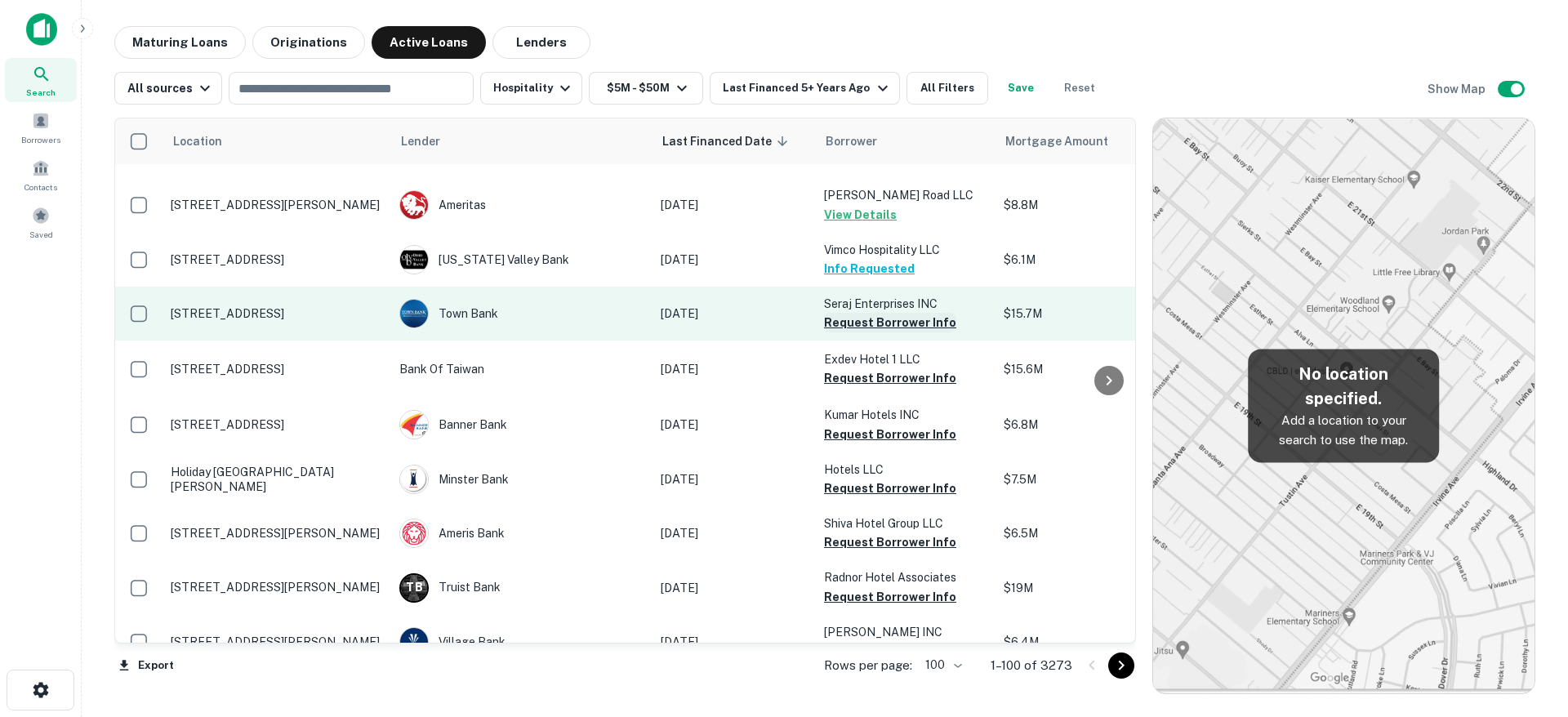
click at [879, 313] on button "Request Borrower Info" at bounding box center [890, 322] width 132 height 19
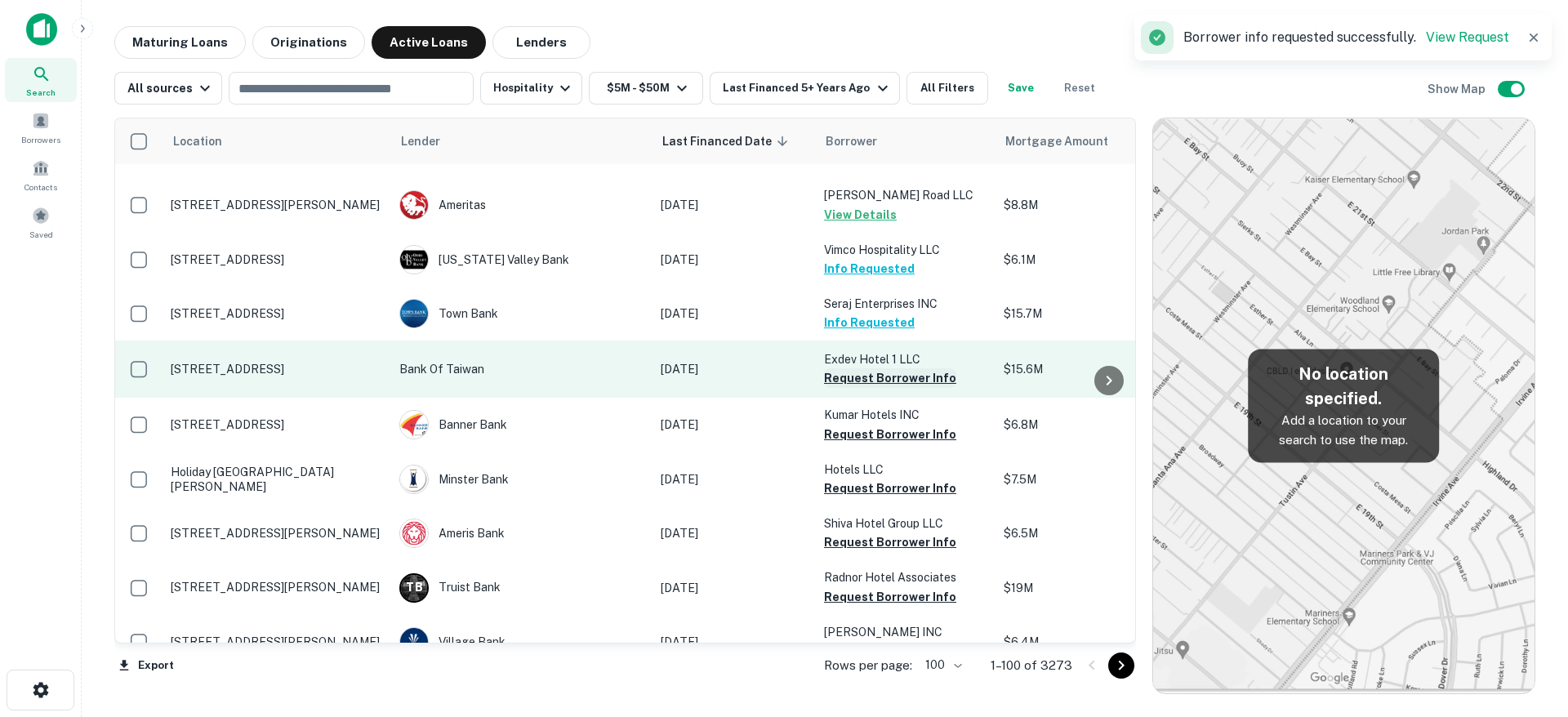
click at [866, 368] on button "Request Borrower Info" at bounding box center [890, 377] width 132 height 19
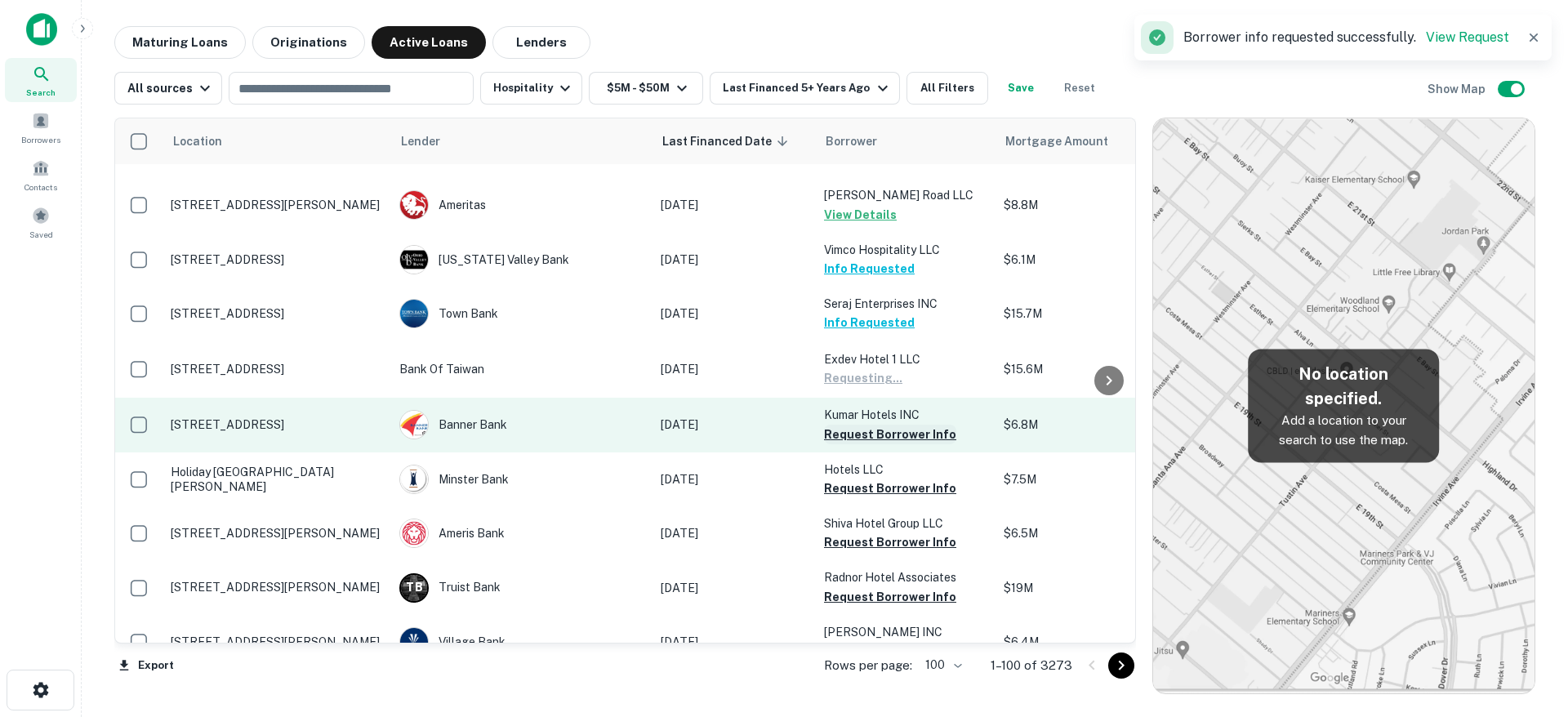
click at [877, 424] on button "Request Borrower Info" at bounding box center [890, 434] width 132 height 19
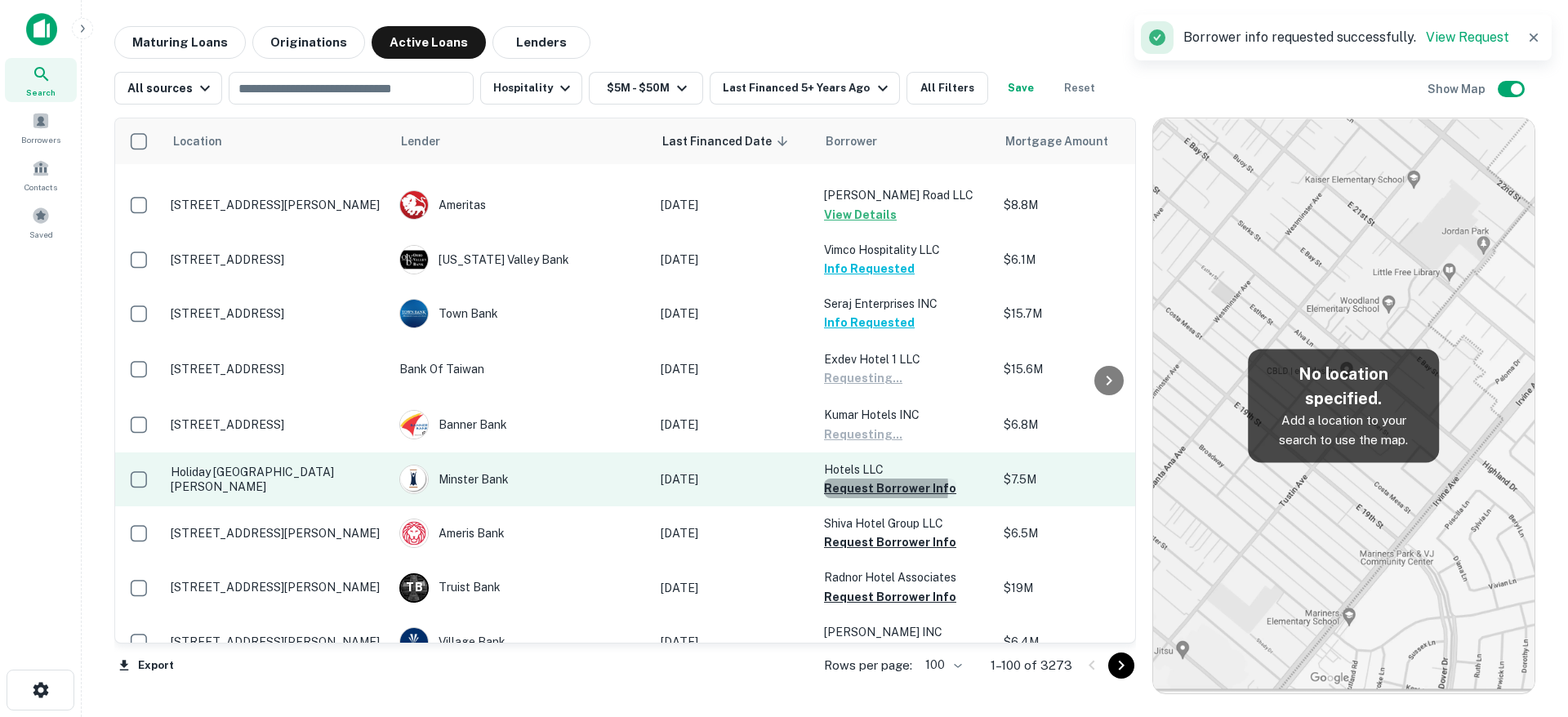
click at [852, 478] on button "Request Borrower Info" at bounding box center [890, 488] width 132 height 19
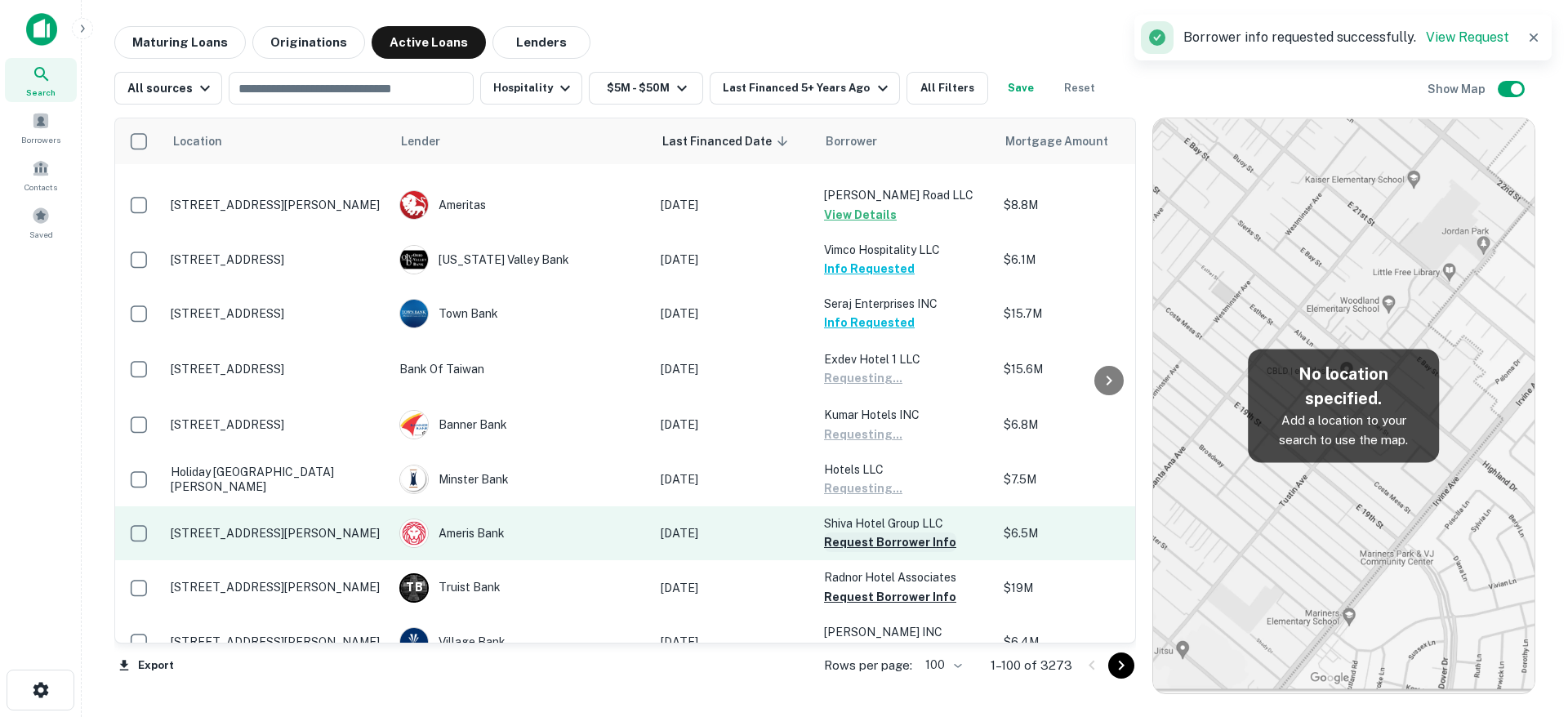
click at [910, 532] on button "Request Borrower Info" at bounding box center [890, 541] width 132 height 19
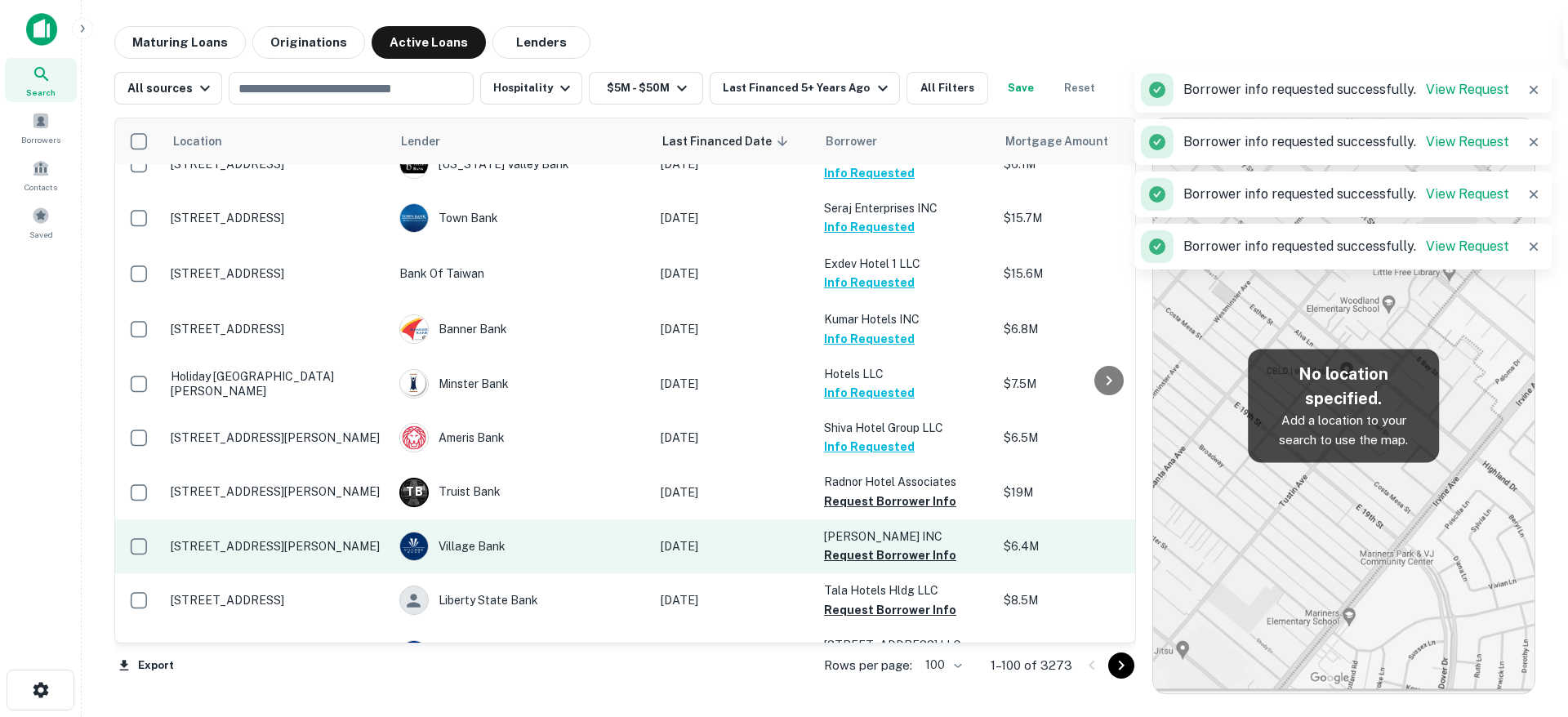
scroll to position [3037, 0]
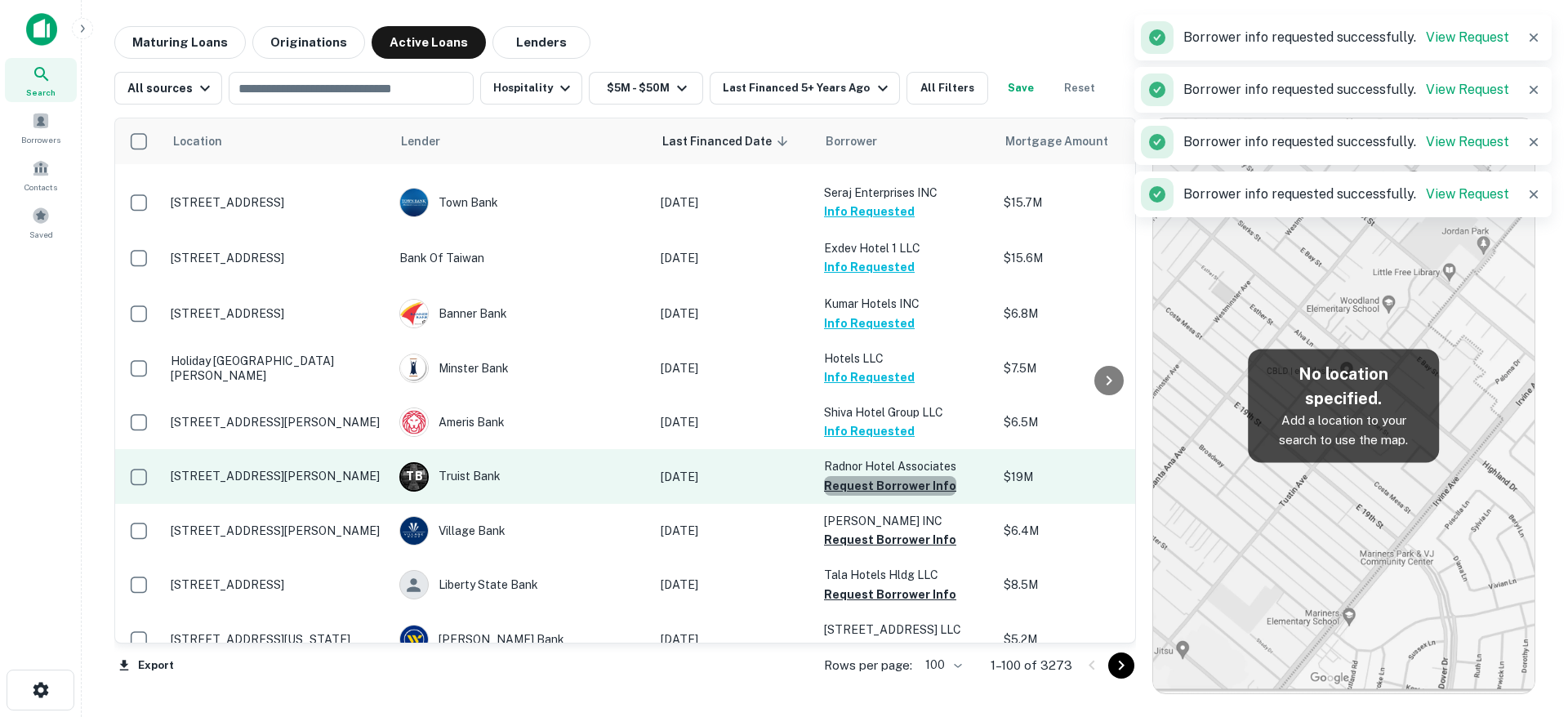
click at [911, 476] on button "Request Borrower Info" at bounding box center [890, 485] width 132 height 19
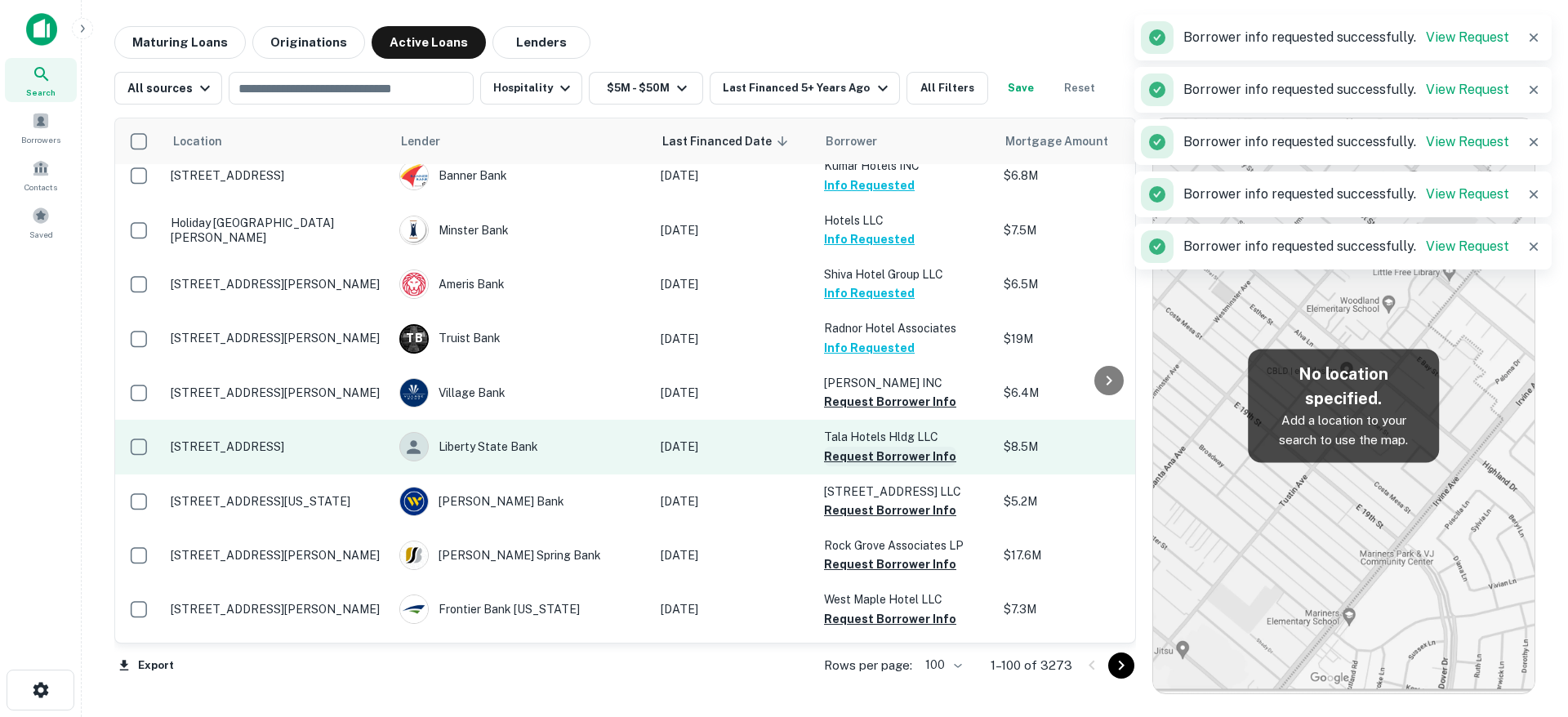
scroll to position [3177, 0]
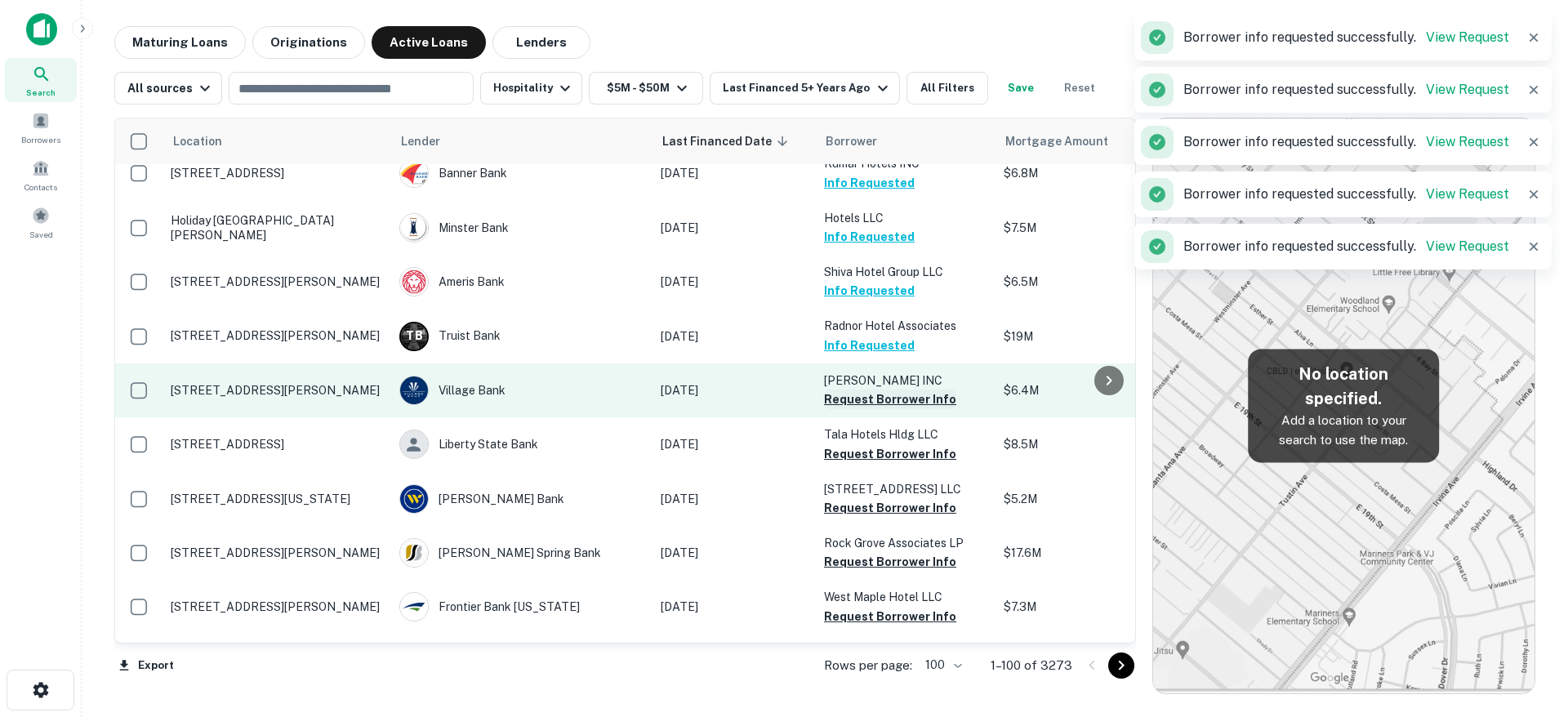
click at [904, 389] on button "Request Borrower Info" at bounding box center [890, 398] width 132 height 19
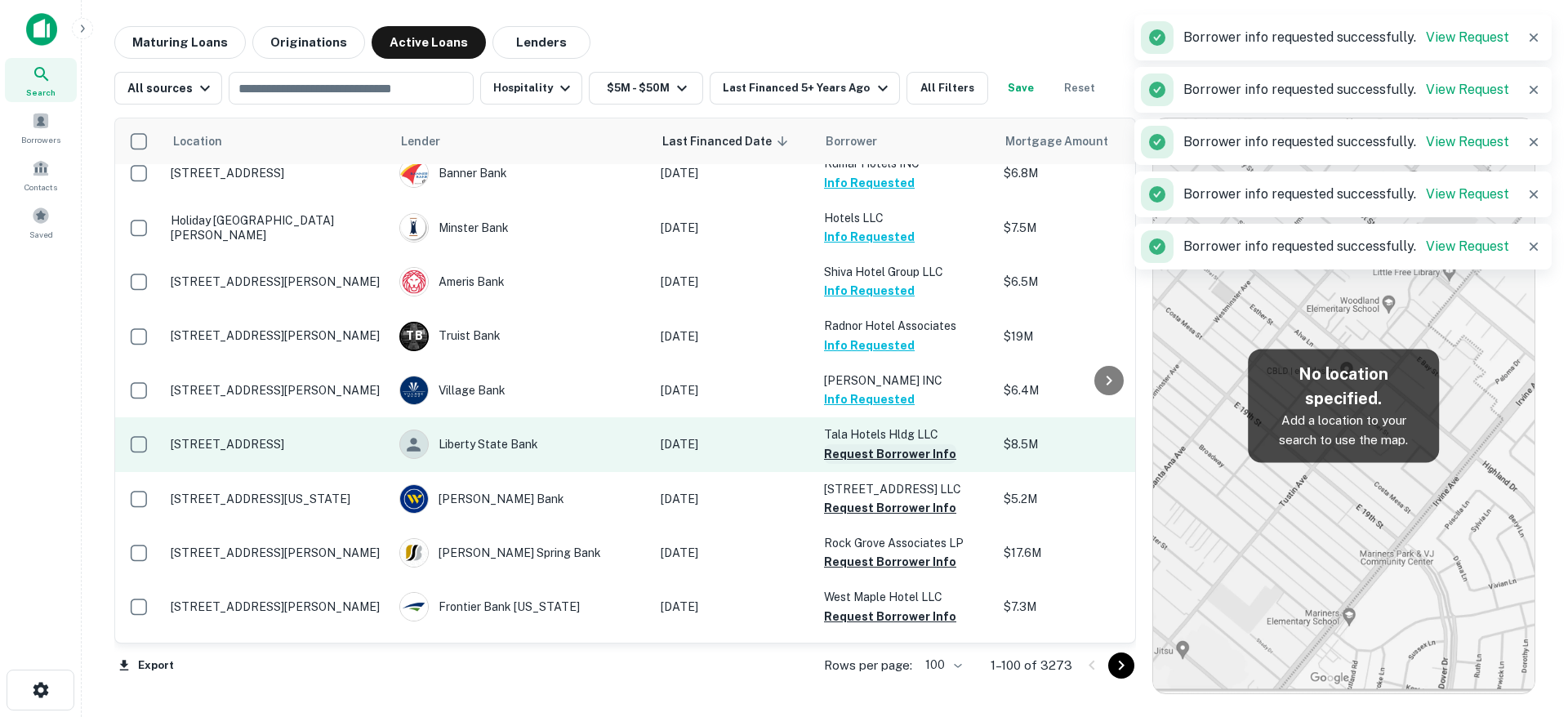
click at [883, 444] on button "Request Borrower Info" at bounding box center [890, 453] width 132 height 19
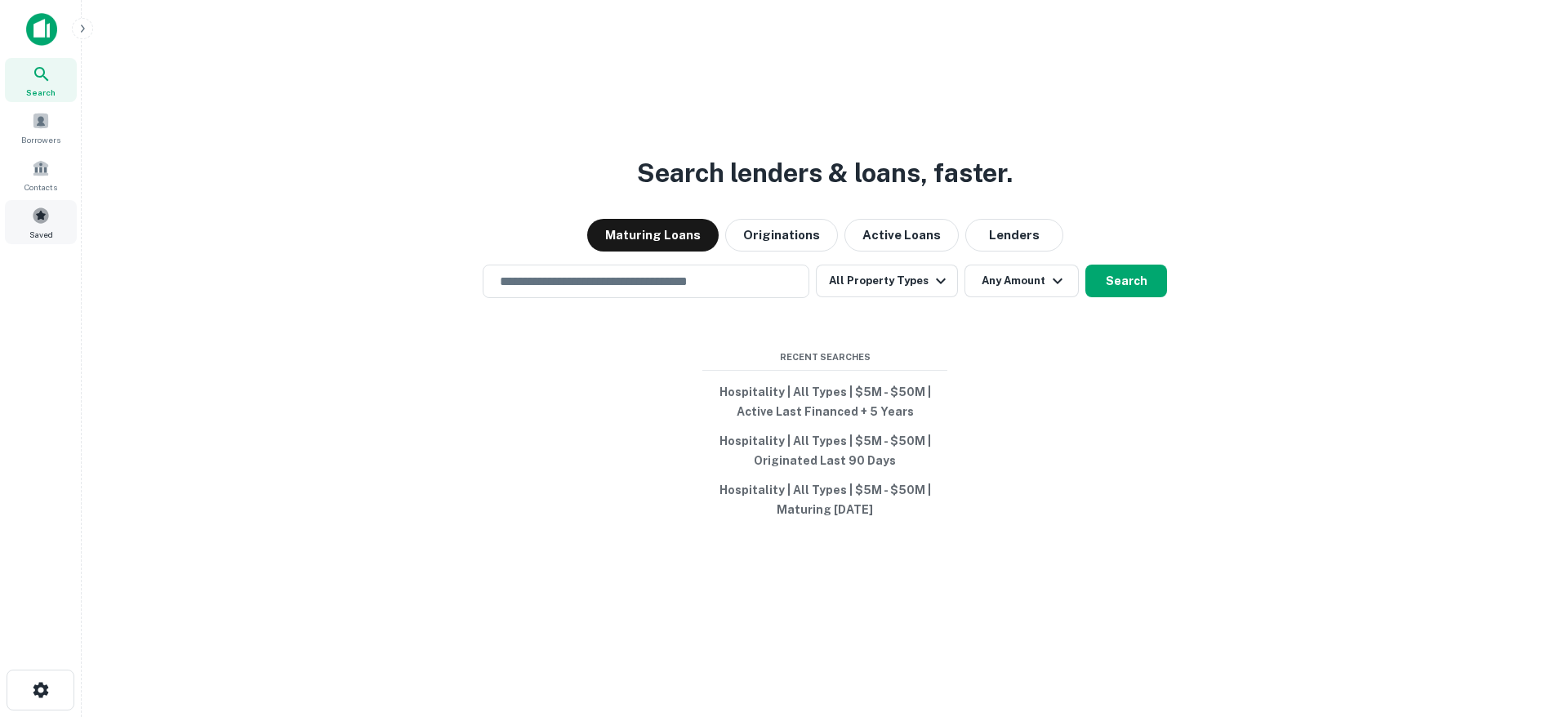
click at [41, 208] on span at bounding box center [40, 215] width 18 height 18
